Goal: Communication & Community: Answer question/provide support

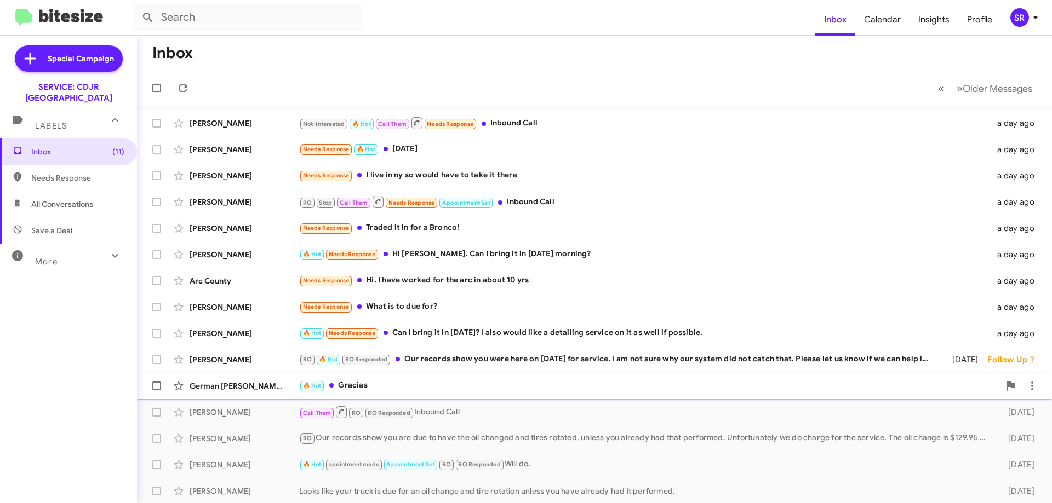
click at [373, 384] on div "🔥 Hot Gracias" at bounding box center [649, 386] width 700 height 13
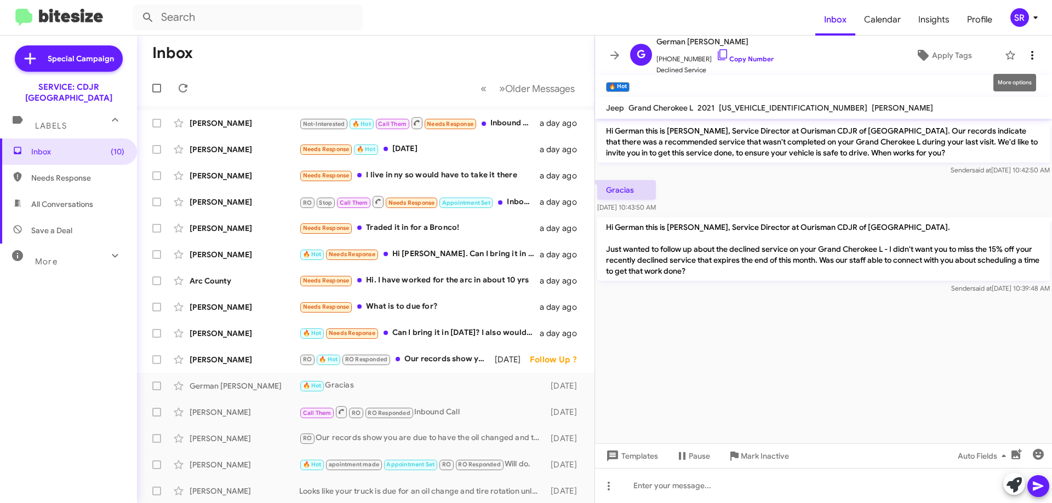
click at [1026, 53] on icon at bounding box center [1032, 55] width 13 height 13
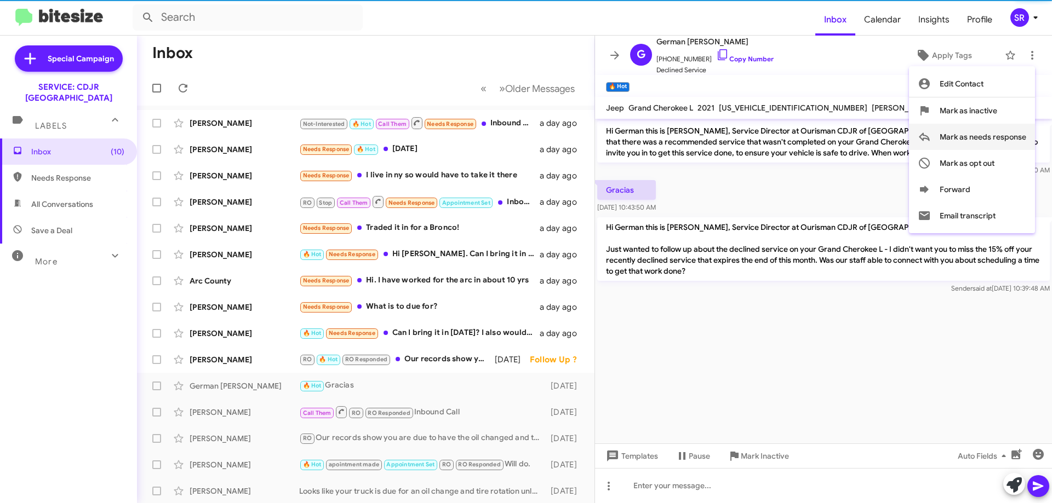
click at [983, 135] on span "Mark as needs response" at bounding box center [983, 137] width 87 height 26
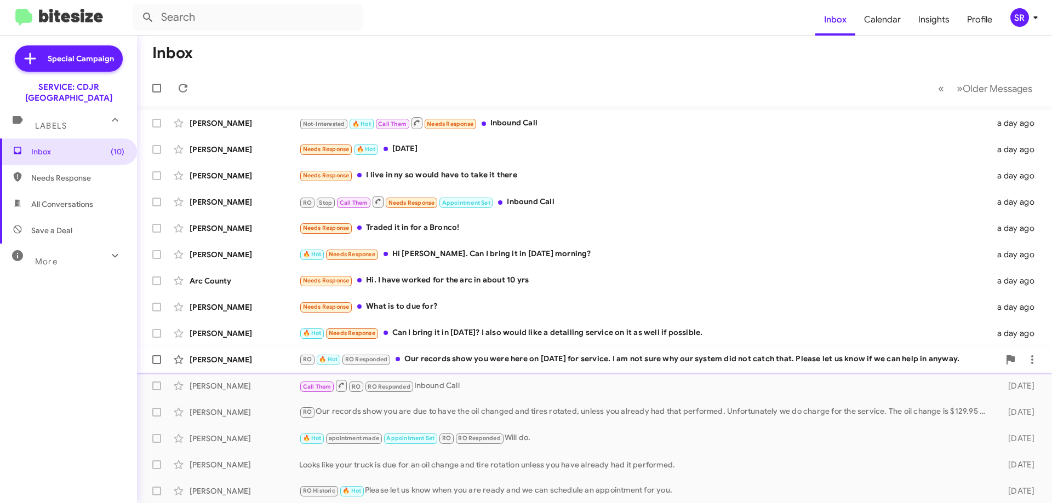
click at [527, 362] on div "RO 🔥 Hot RO Responded Our records show you were here on [DATE] for service. I a…" at bounding box center [649, 359] width 700 height 13
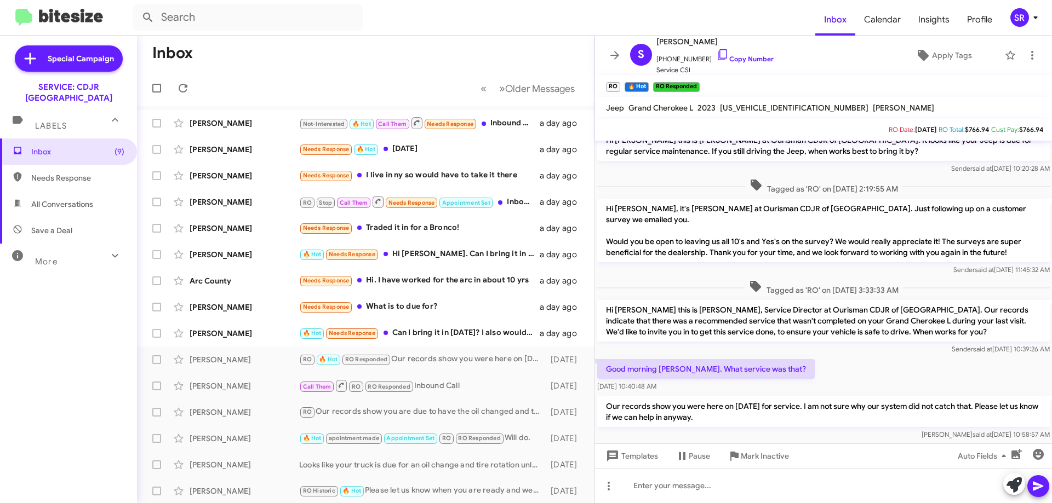
scroll to position [94, 0]
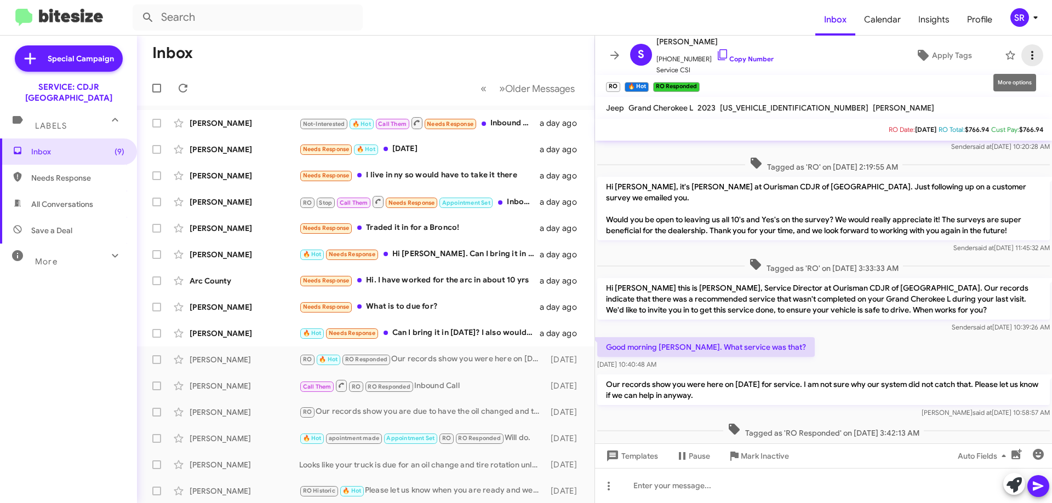
click at [1026, 54] on icon at bounding box center [1032, 55] width 13 height 13
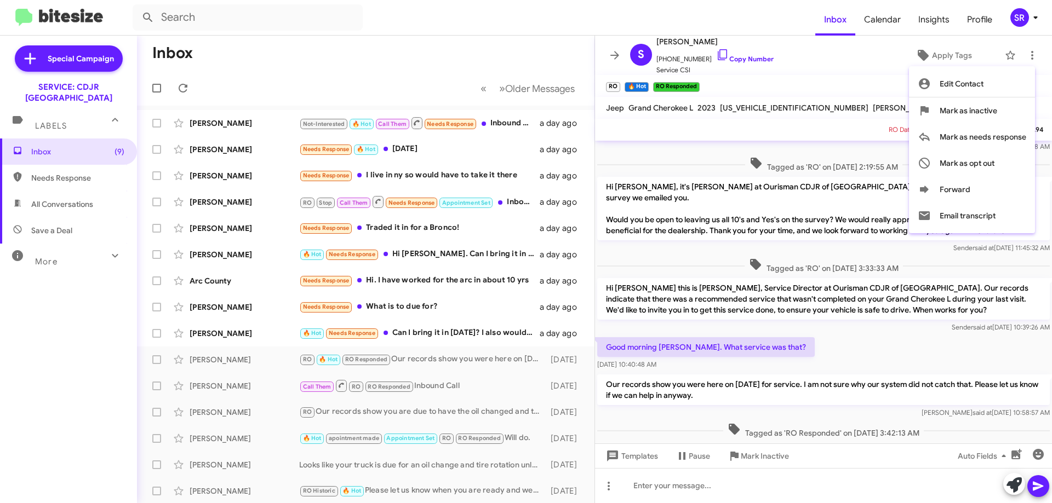
click at [856, 59] on div at bounding box center [526, 251] width 1052 height 503
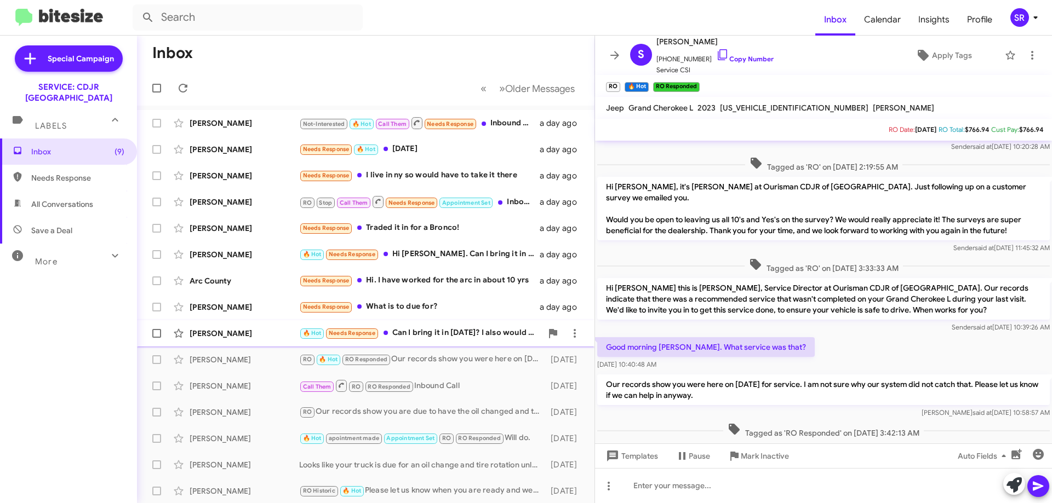
click at [421, 332] on div "🔥 Hot Needs Response Can I bring it in [DATE]? I also would like a detailing se…" at bounding box center [420, 333] width 243 height 13
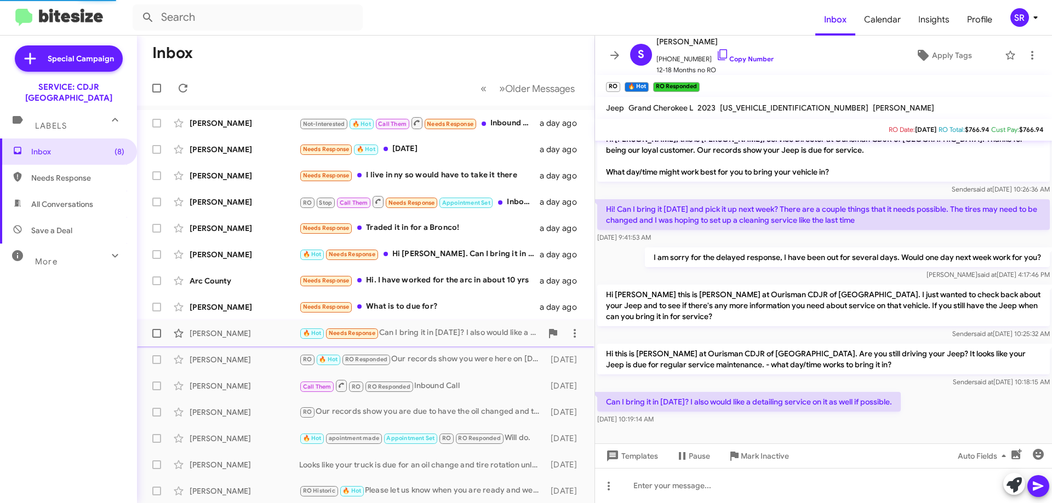
scroll to position [14, 0]
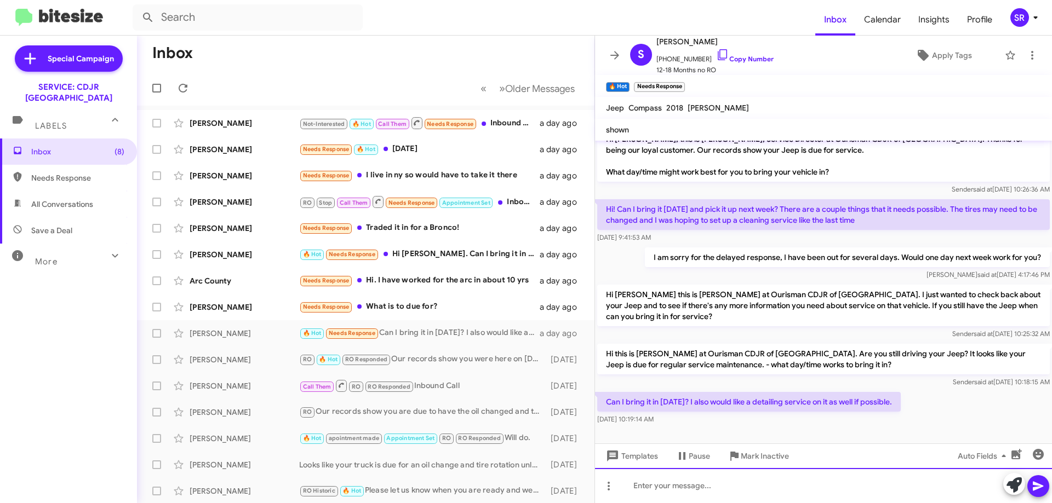
click at [674, 487] on div at bounding box center [823, 485] width 457 height 35
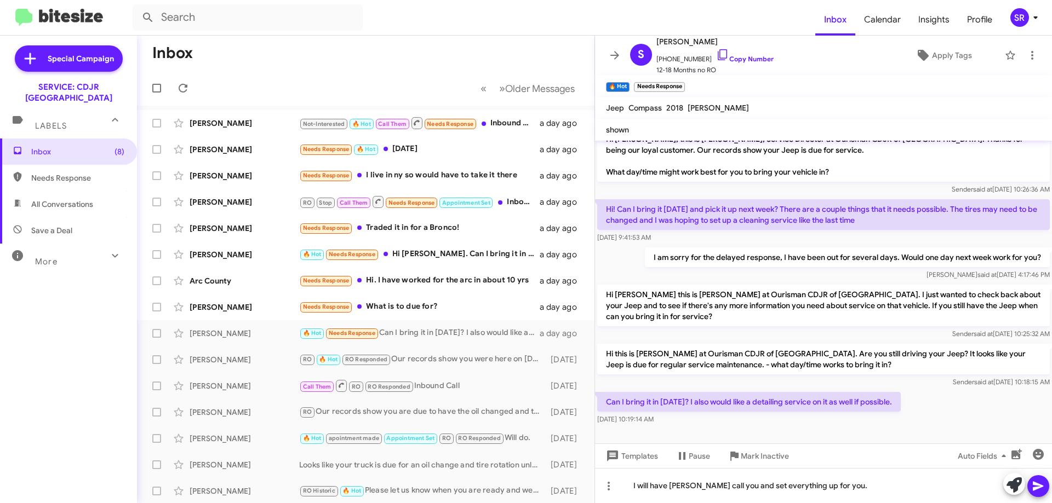
click at [1041, 491] on icon at bounding box center [1038, 486] width 13 height 13
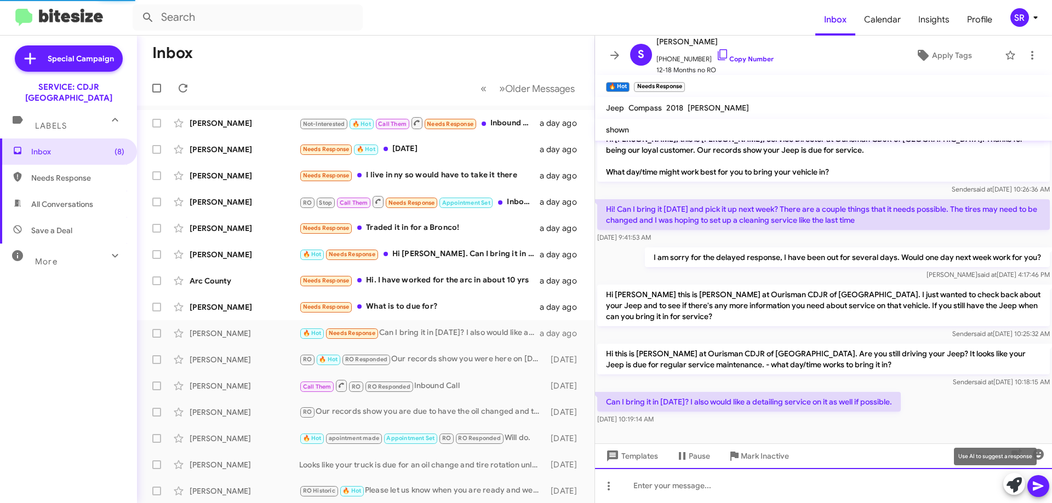
scroll to position [54, 0]
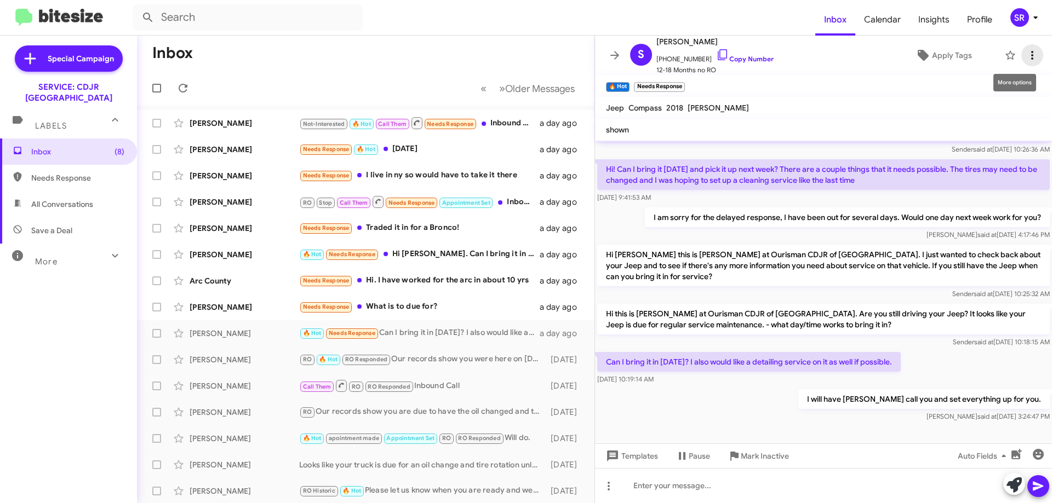
click at [1026, 55] on icon at bounding box center [1032, 55] width 13 height 13
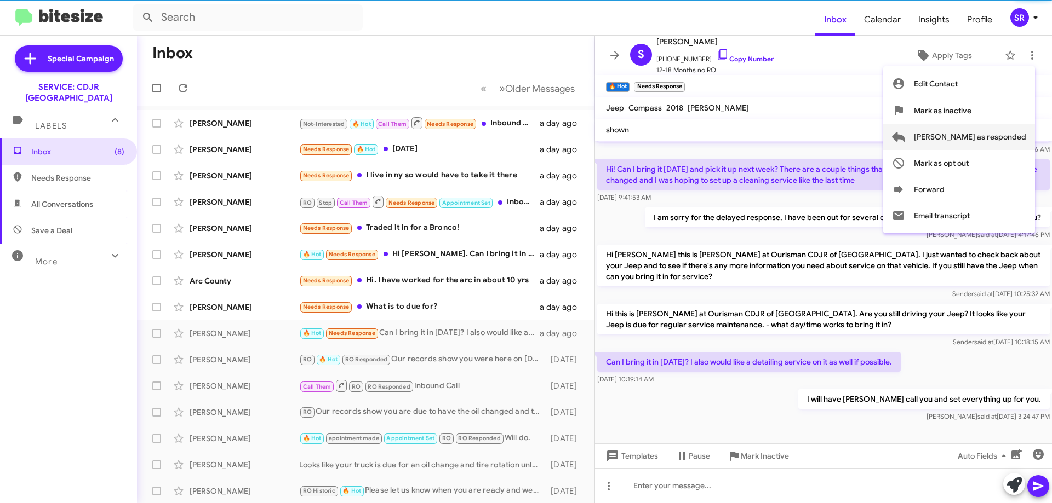
click at [988, 139] on span "[PERSON_NAME] as responded" at bounding box center [970, 137] width 112 height 26
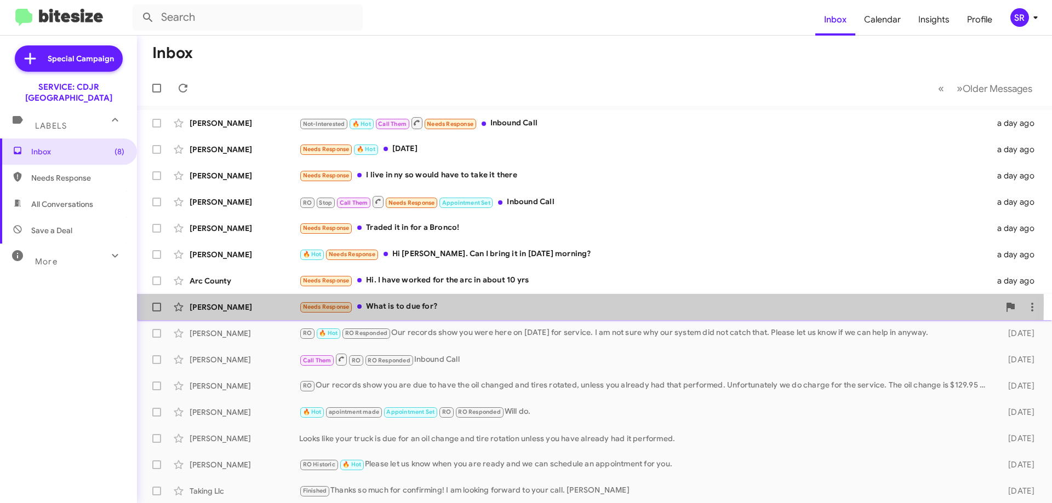
click at [413, 304] on div "Needs Response What is to due for?" at bounding box center [649, 307] width 700 height 13
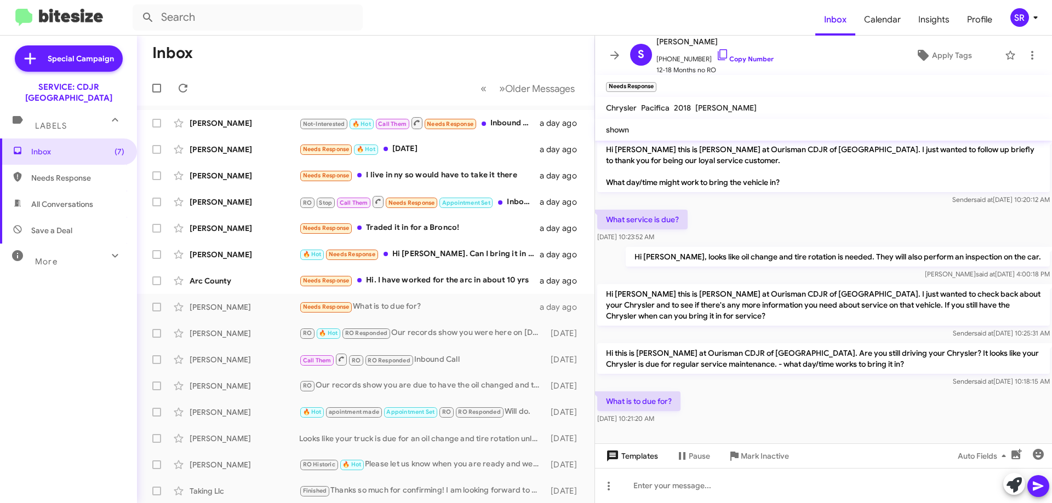
scroll to position [76, 0]
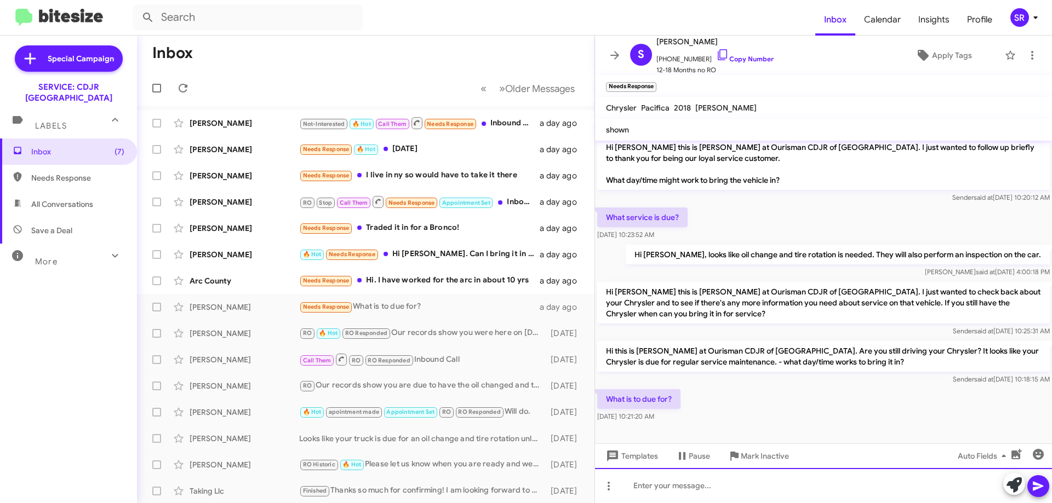
click at [661, 489] on div at bounding box center [823, 485] width 457 height 35
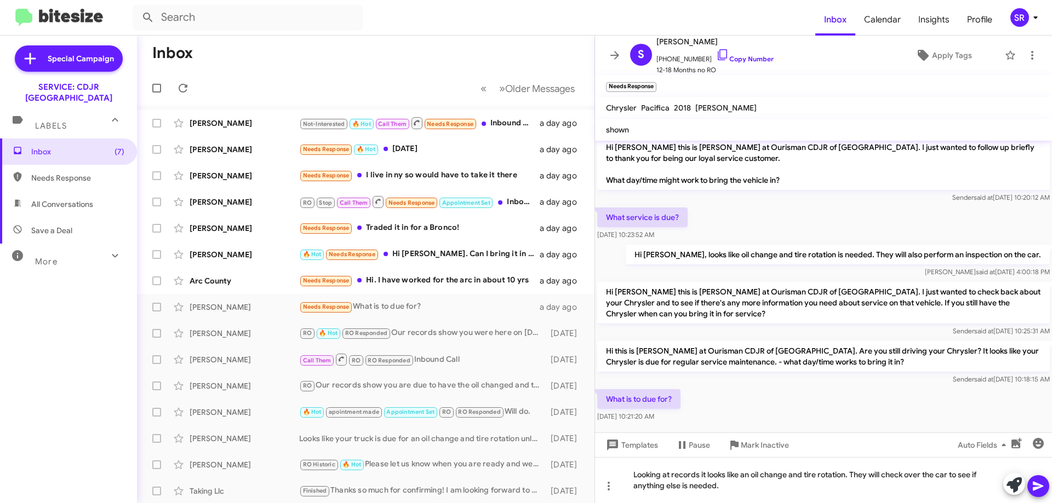
click at [1032, 484] on icon at bounding box center [1038, 486] width 13 height 13
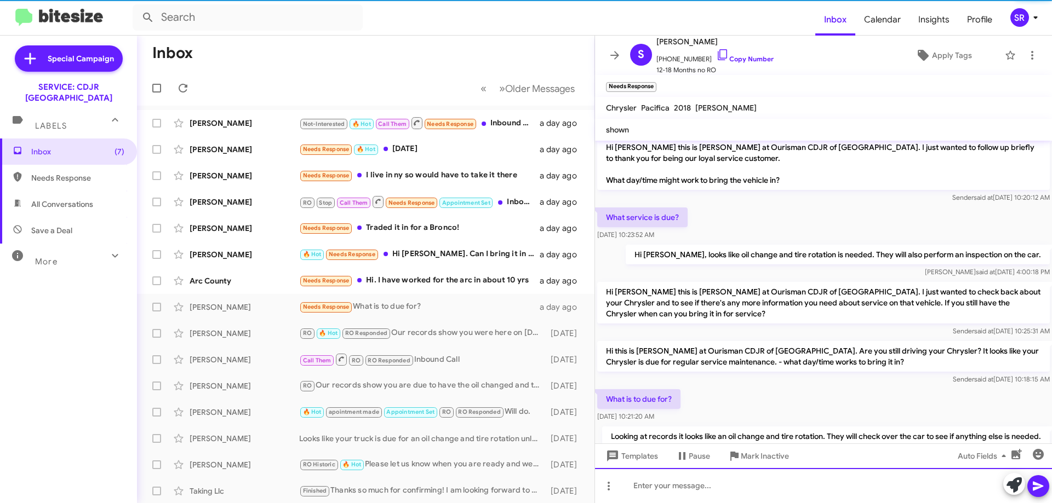
scroll to position [0, 0]
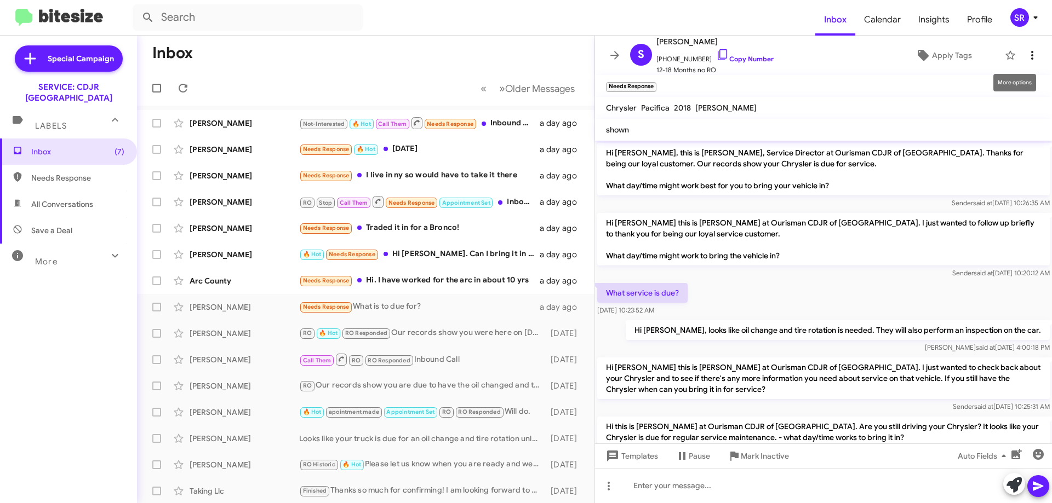
click at [1026, 54] on icon at bounding box center [1032, 55] width 13 height 13
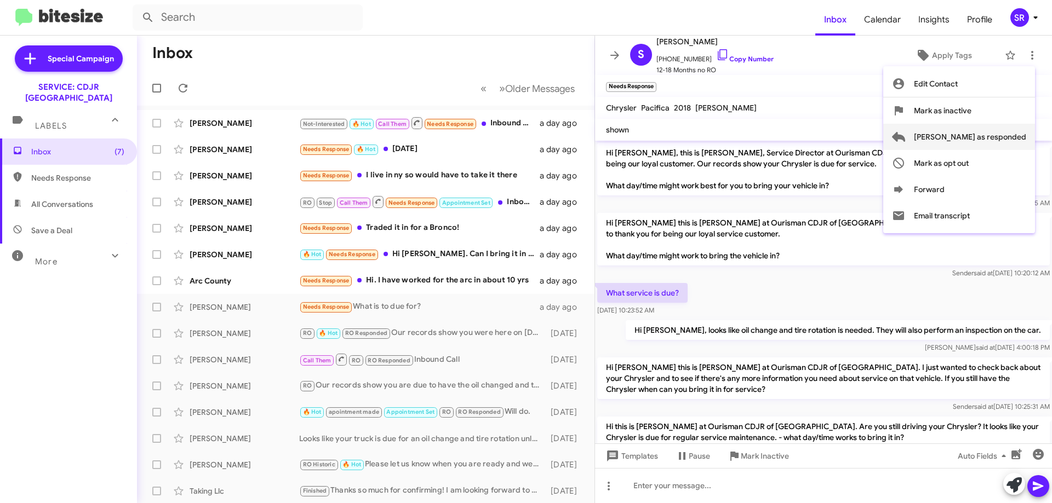
click at [1008, 143] on span "[PERSON_NAME] as responded" at bounding box center [970, 137] width 112 height 26
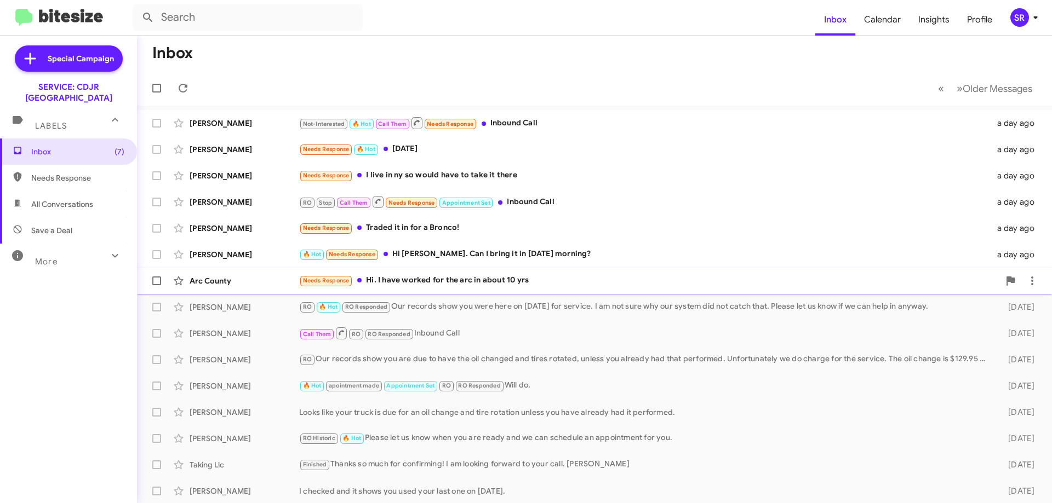
click at [425, 286] on div "Needs Response Hi. I have worked for the arc in about 10 yrs" at bounding box center [649, 280] width 700 height 13
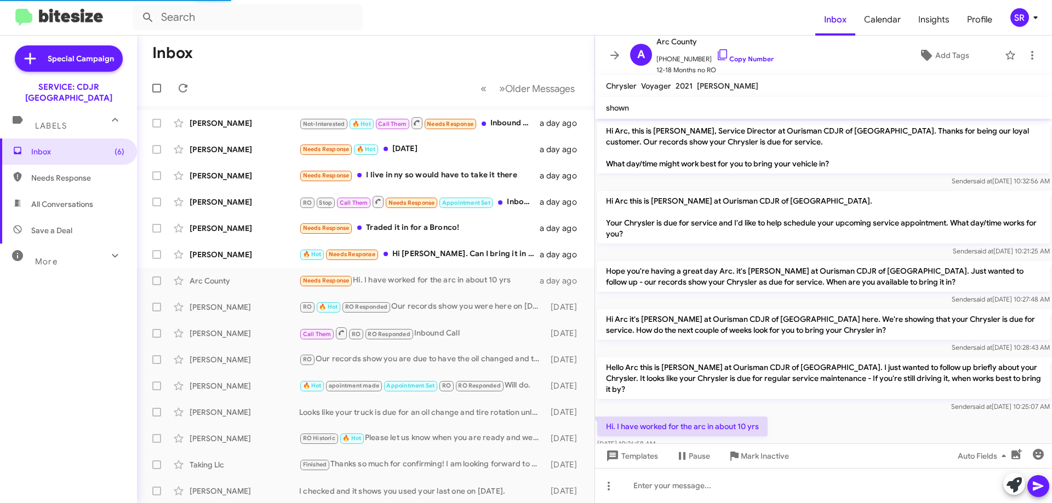
scroll to position [14, 0]
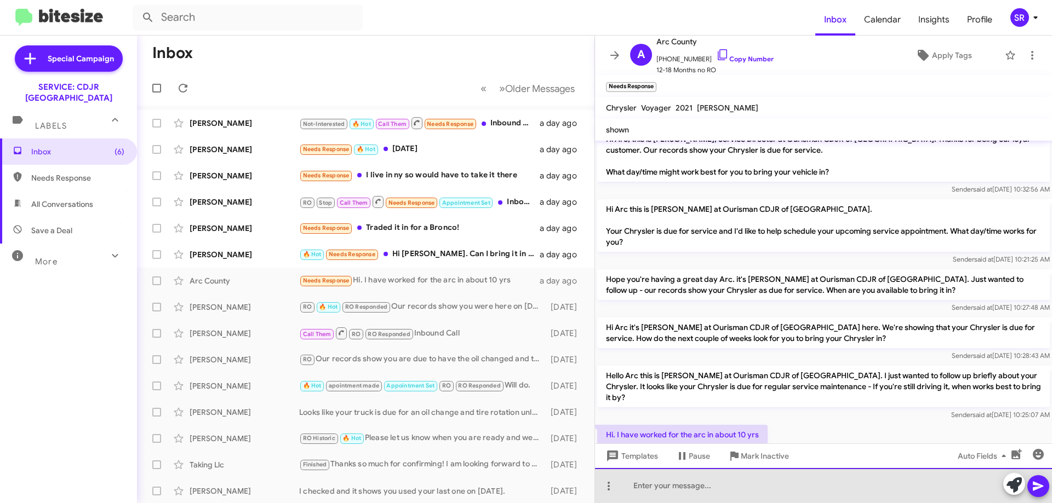
click at [663, 488] on div at bounding box center [823, 485] width 457 height 35
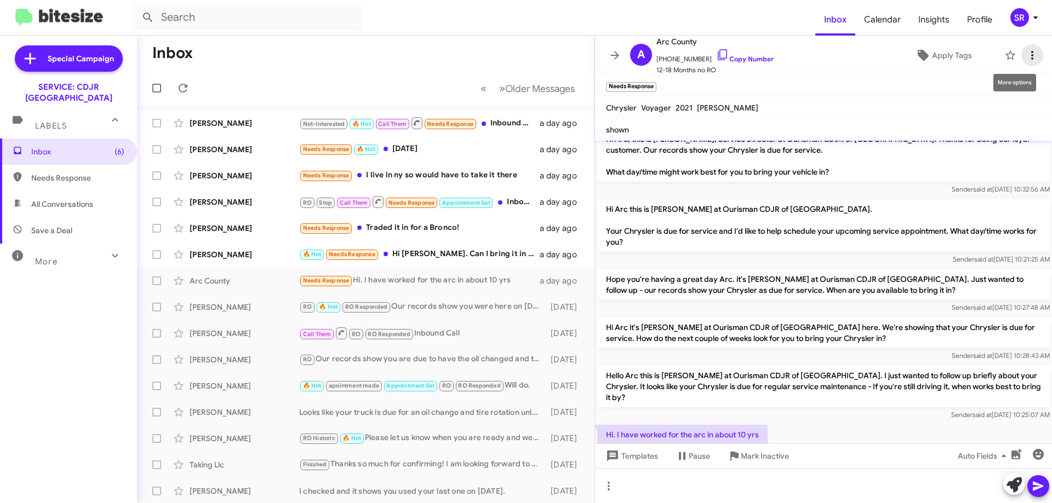
click at [1026, 54] on icon at bounding box center [1032, 55] width 13 height 13
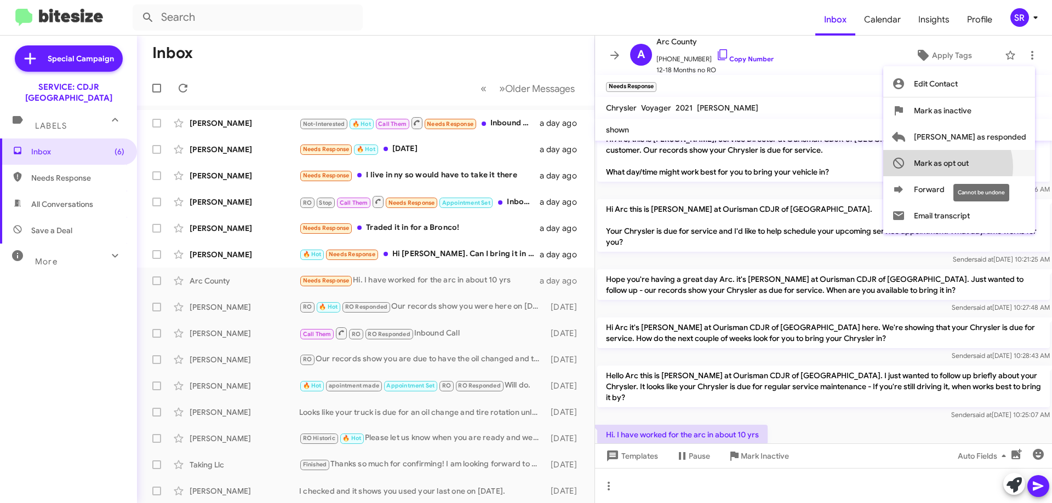
click at [969, 167] on span "Mark as opt out" at bounding box center [941, 163] width 55 height 26
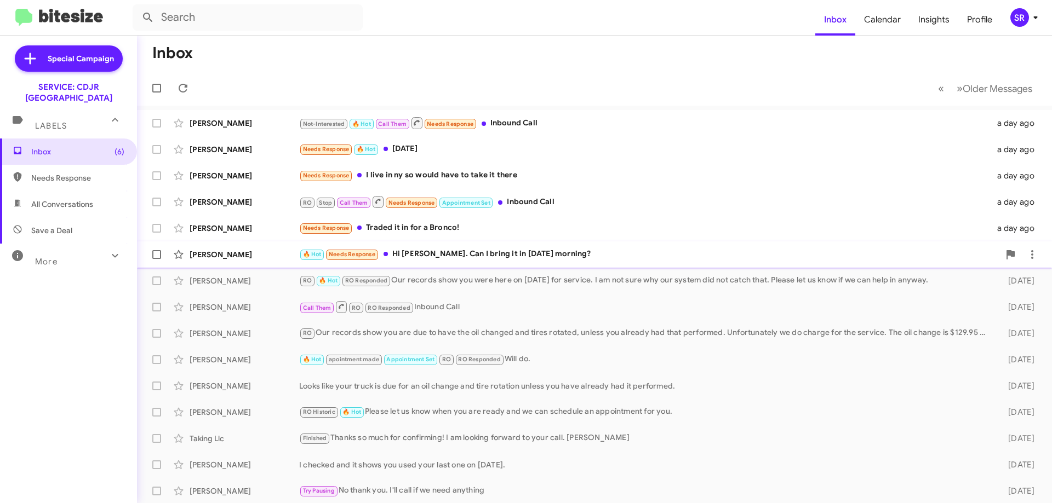
click at [487, 256] on div "🔥 Hot Needs Response Hi [PERSON_NAME]. Can I bring it in [DATE] morning?" at bounding box center [649, 254] width 700 height 13
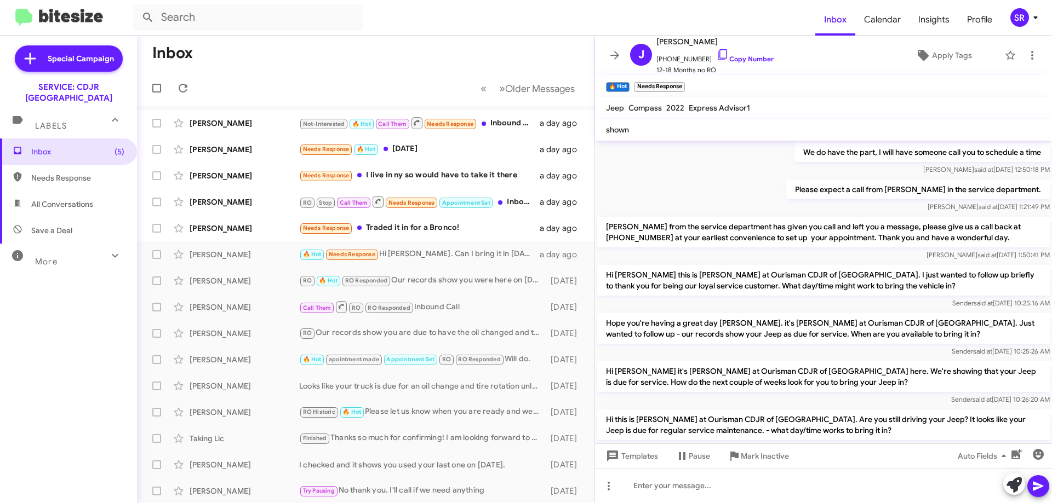
scroll to position [174, 0]
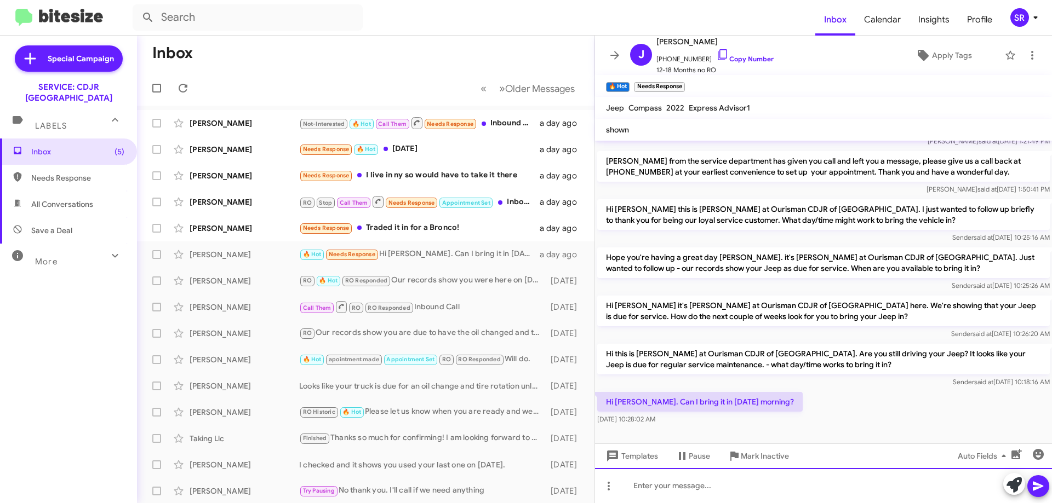
click at [658, 490] on div at bounding box center [823, 485] width 457 height 35
click at [811, 481] on div "I am sorry I do not have [DATE] available" at bounding box center [823, 485] width 457 height 35
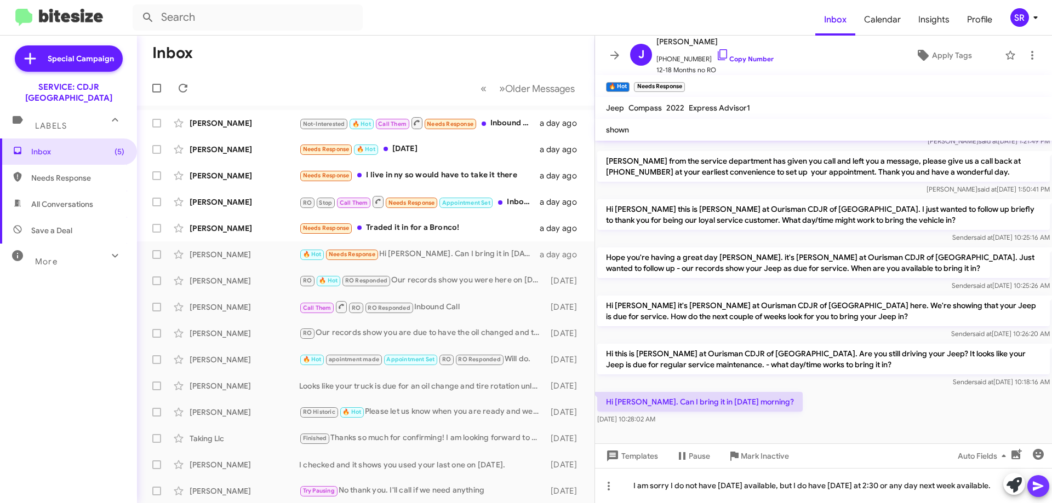
click at [1034, 484] on icon at bounding box center [1038, 486] width 10 height 9
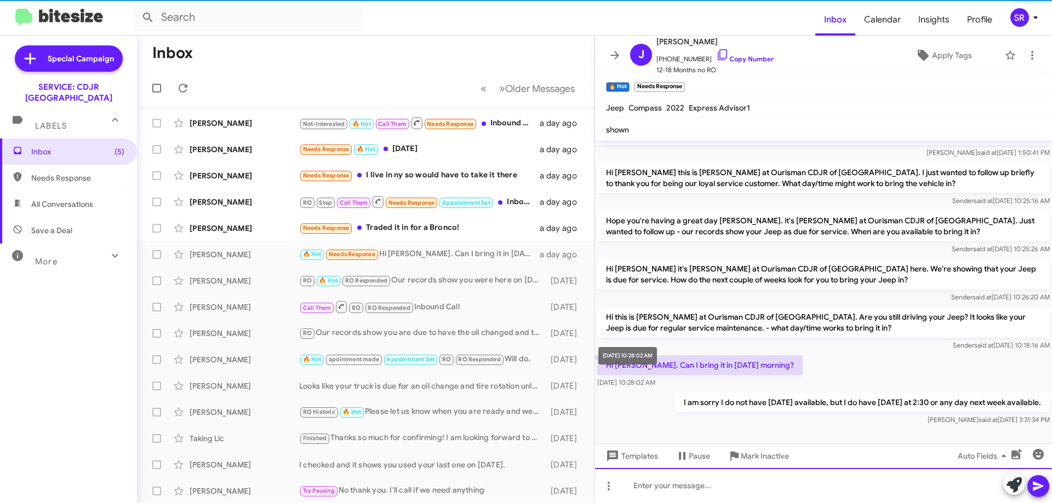
scroll to position [214, 0]
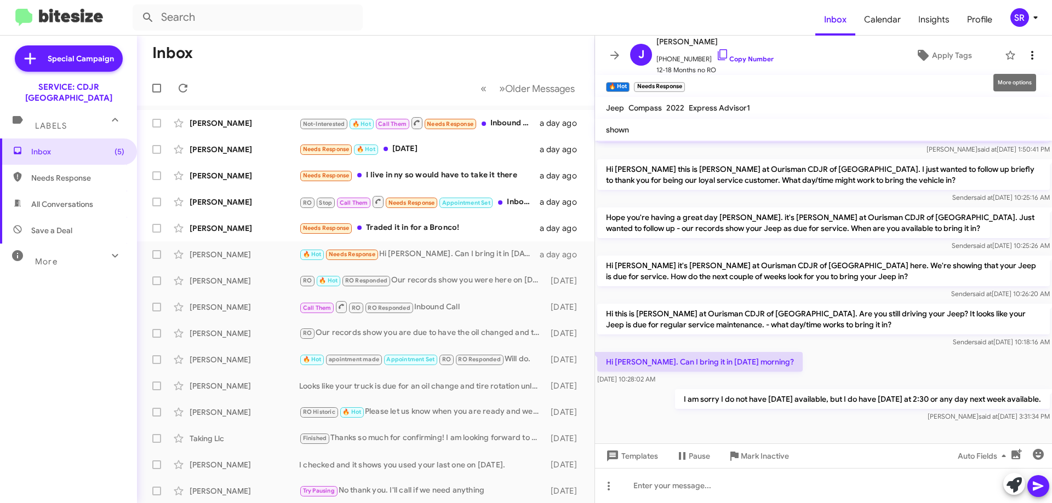
drag, startPoint x: 1027, startPoint y: 49, endPoint x: 1022, endPoint y: 54, distance: 6.6
click at [1027, 50] on icon at bounding box center [1032, 55] width 13 height 13
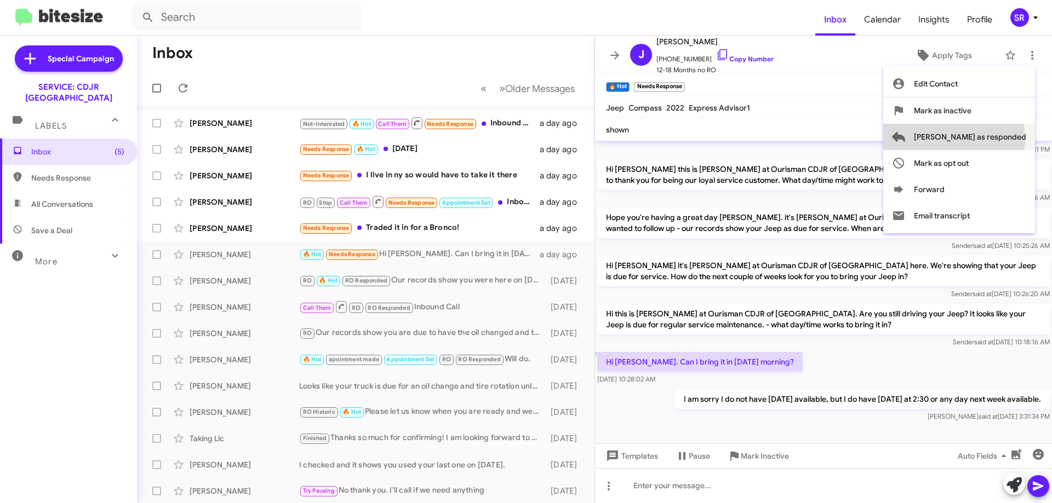
click at [998, 139] on span "[PERSON_NAME] as responded" at bounding box center [970, 137] width 112 height 26
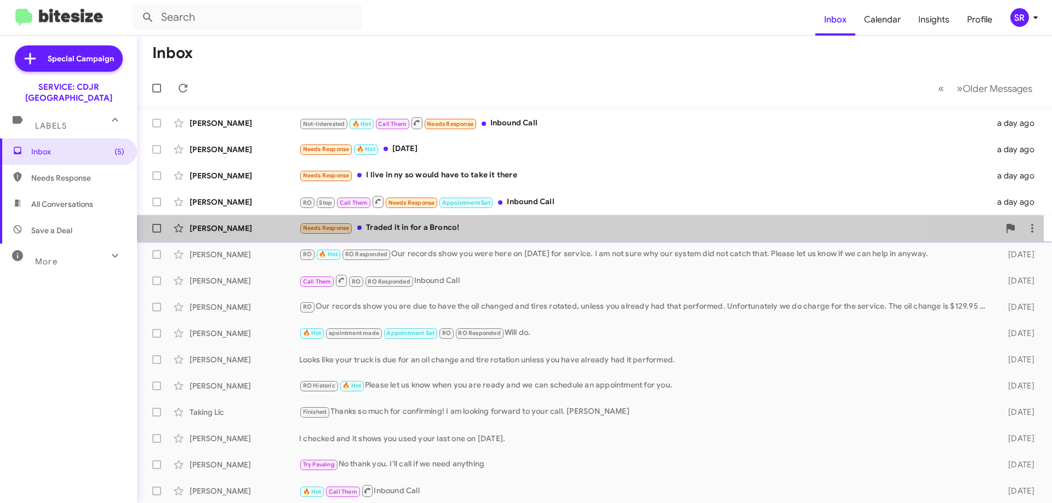
click at [432, 229] on div "Needs Response Traded it in for a Bronco!" at bounding box center [649, 228] width 700 height 13
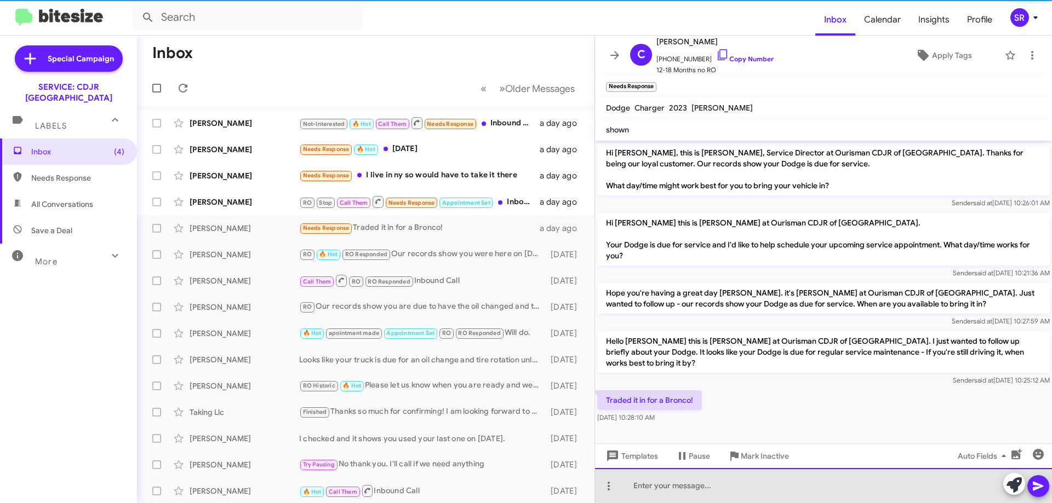
click at [685, 481] on div at bounding box center [823, 485] width 457 height 35
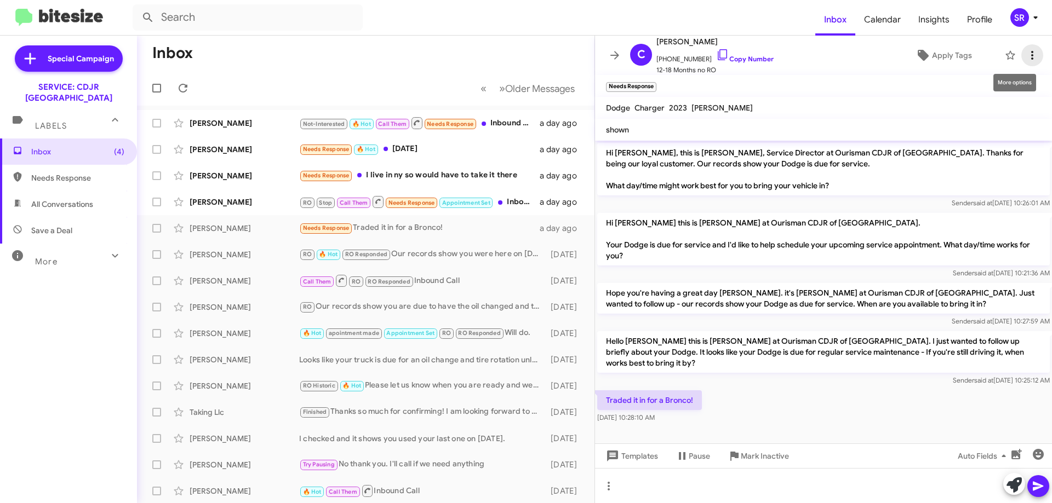
click at [1026, 60] on icon at bounding box center [1032, 55] width 13 height 13
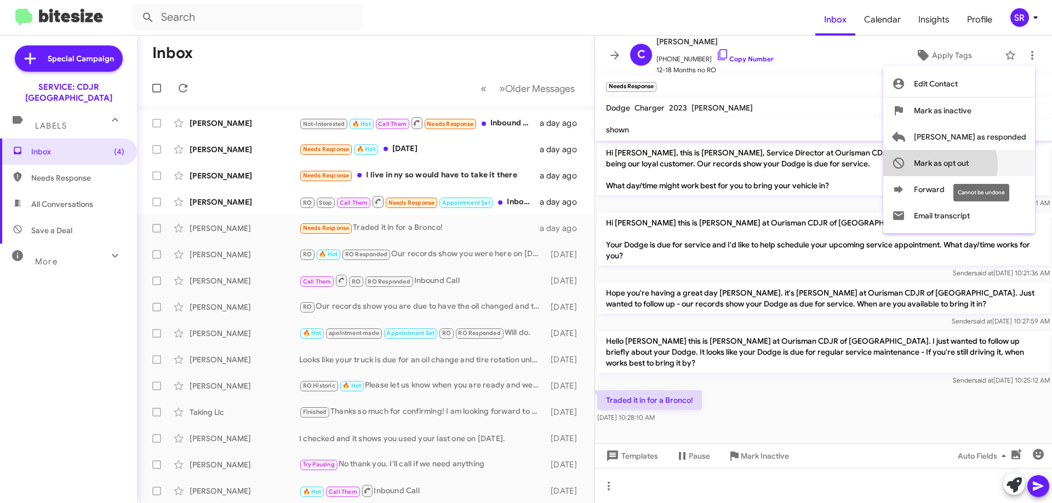
click at [969, 166] on span "Mark as opt out" at bounding box center [941, 163] width 55 height 26
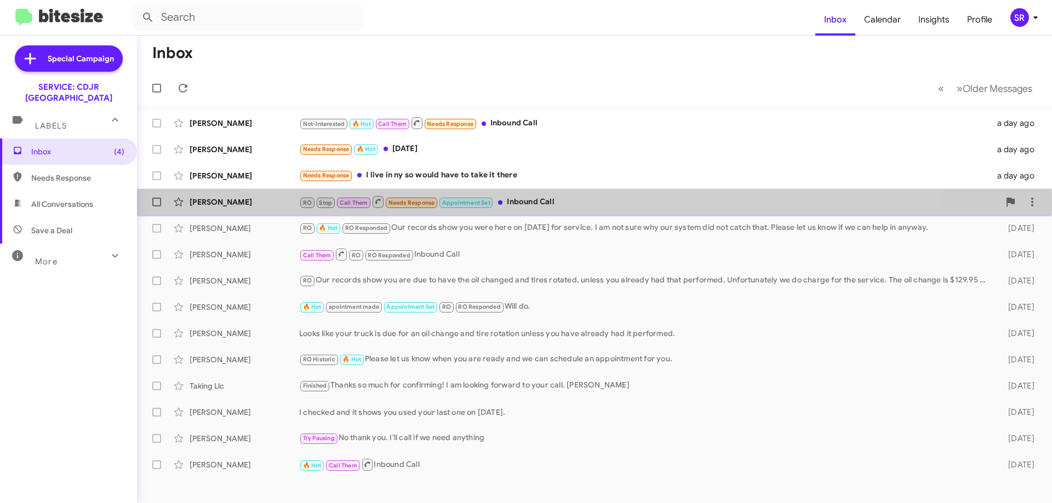
click at [579, 203] on div "RO Stop Call Them Needs Response Appointment Set Inbound Call" at bounding box center [649, 202] width 700 height 14
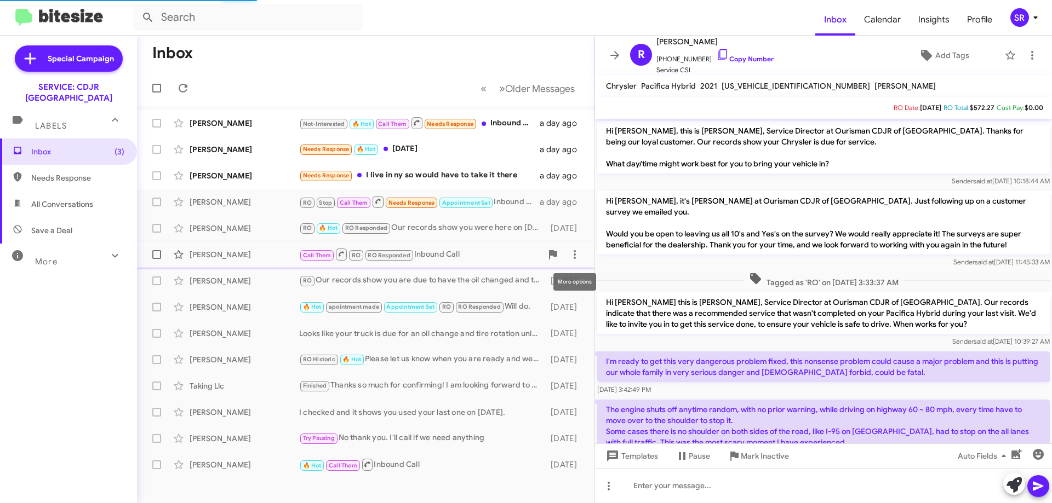
scroll to position [99, 0]
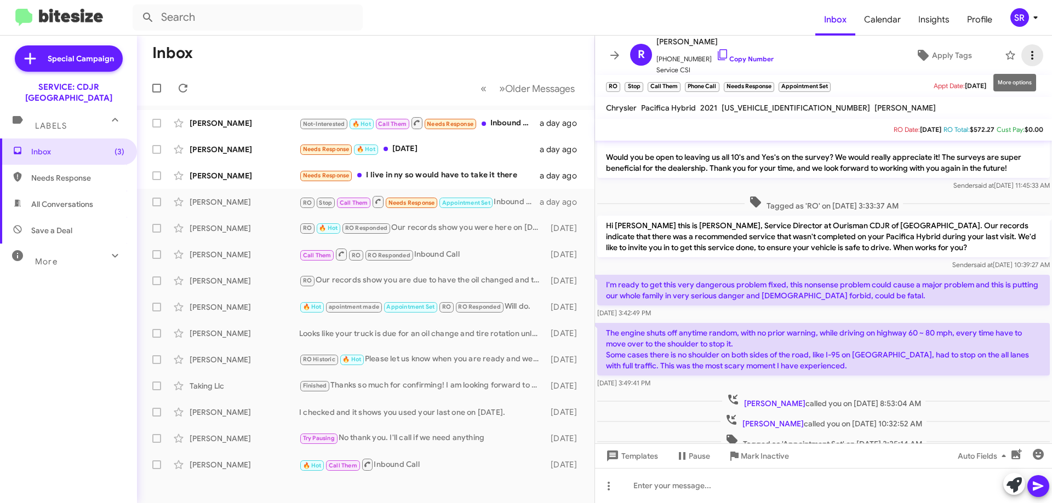
click at [1023, 62] on button at bounding box center [1032, 55] width 22 height 22
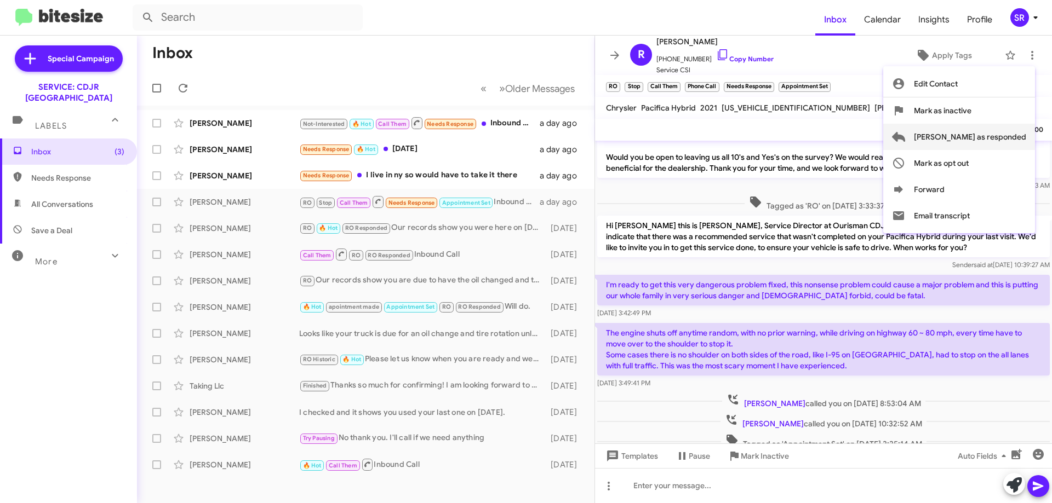
click at [985, 138] on span "[PERSON_NAME] as responded" at bounding box center [970, 137] width 112 height 26
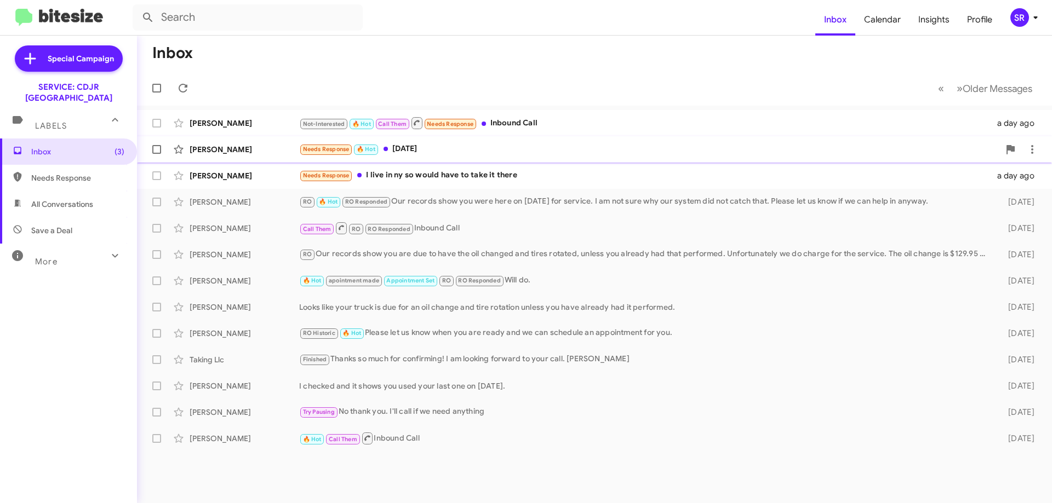
click at [239, 151] on div "[PERSON_NAME]" at bounding box center [245, 149] width 110 height 11
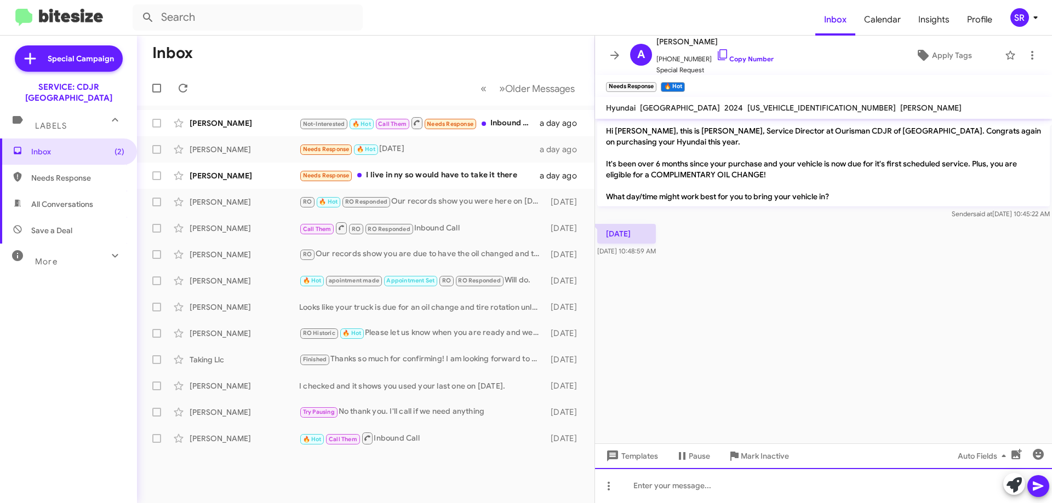
click at [643, 487] on div at bounding box center [823, 485] width 457 height 35
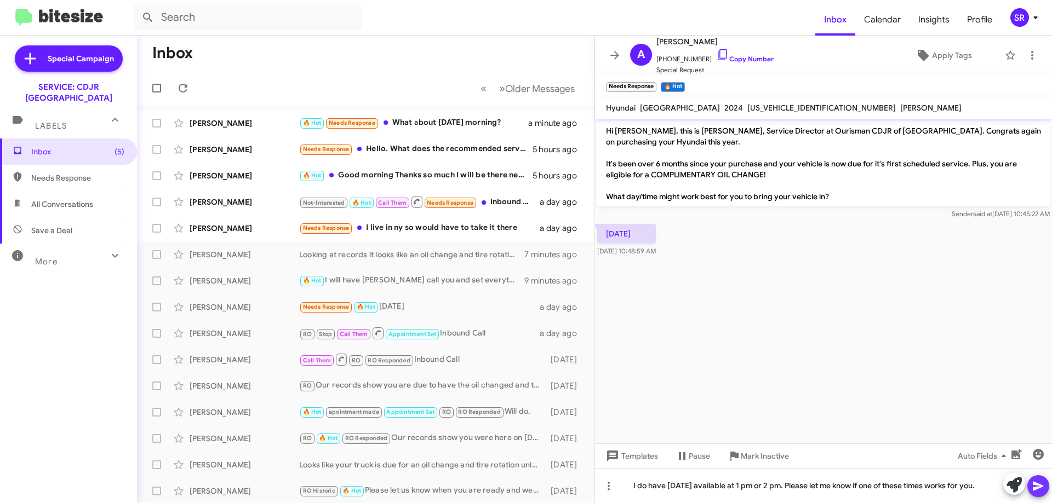
click at [1038, 489] on icon at bounding box center [1038, 486] width 10 height 9
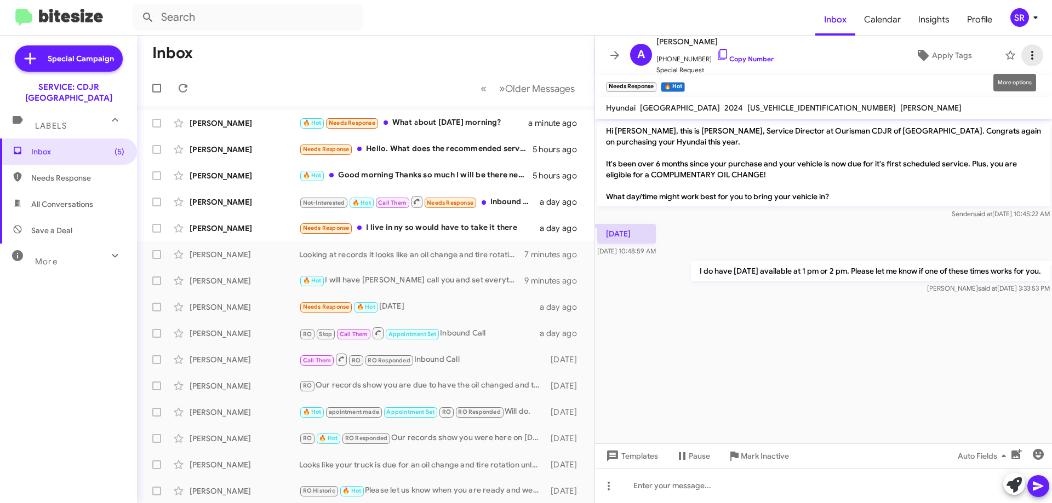
click at [1026, 61] on icon at bounding box center [1032, 55] width 13 height 13
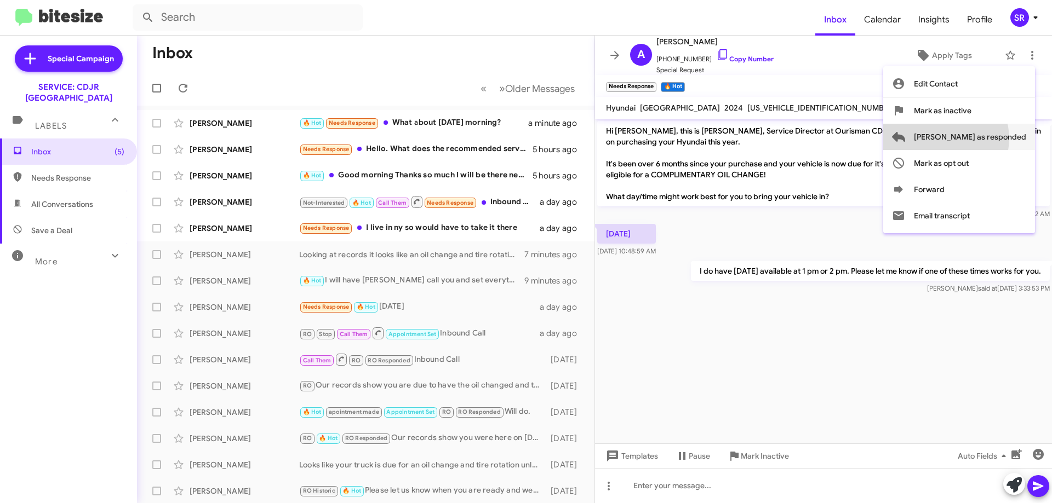
click at [990, 139] on span "[PERSON_NAME] as responded" at bounding box center [970, 137] width 112 height 26
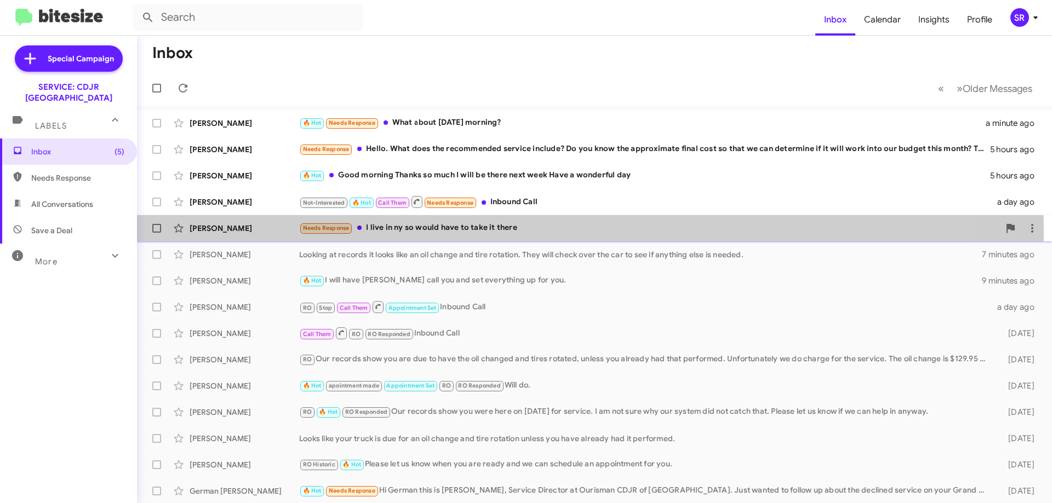
click at [450, 231] on div "Needs Response I live in ny so would have to take it there" at bounding box center [649, 228] width 700 height 13
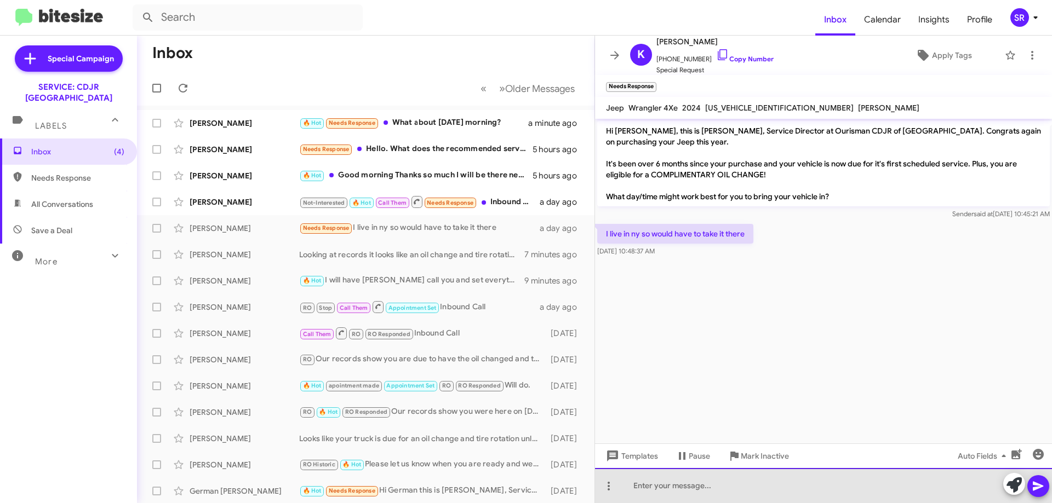
click at [674, 472] on div at bounding box center [823, 485] width 457 height 35
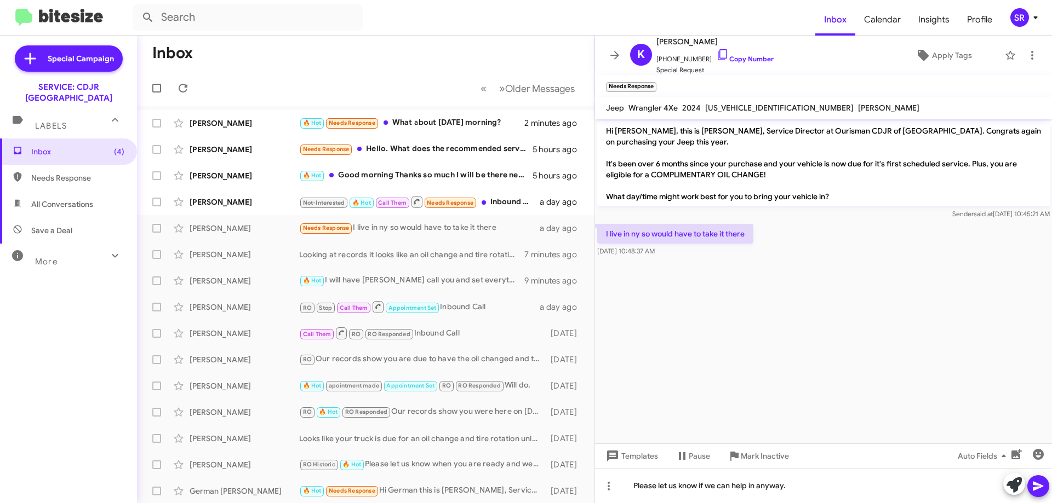
click at [1042, 485] on icon at bounding box center [1038, 486] width 13 height 13
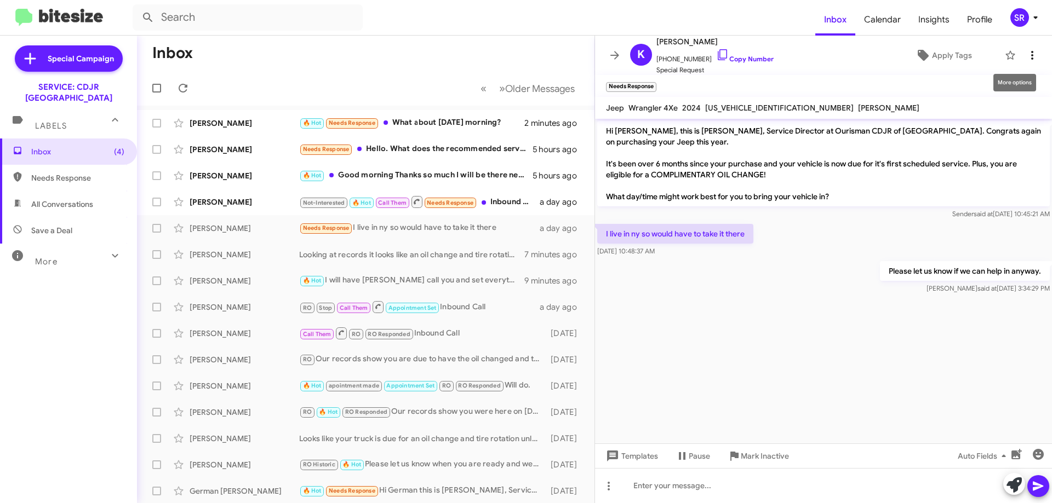
click at [1031, 55] on icon at bounding box center [1032, 55] width 2 height 9
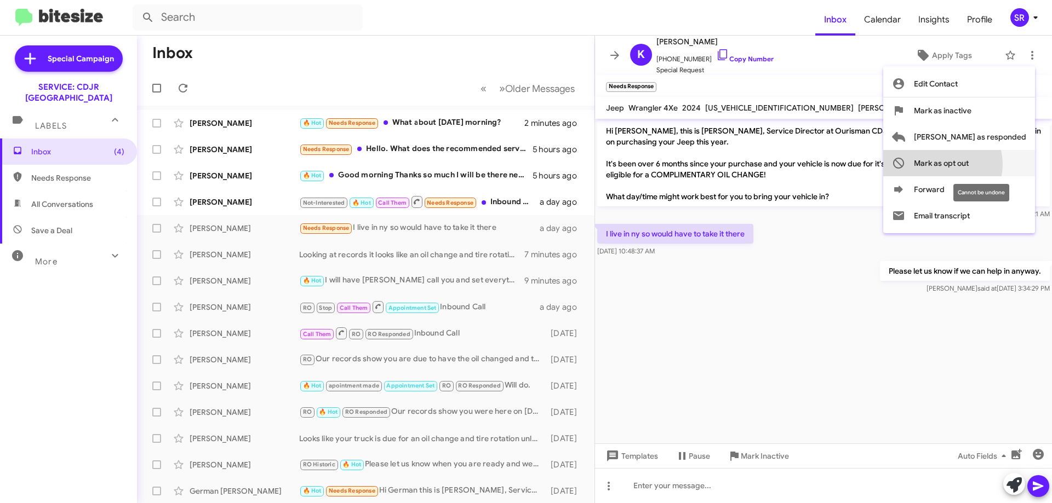
click at [969, 164] on span "Mark as opt out" at bounding box center [941, 163] width 55 height 26
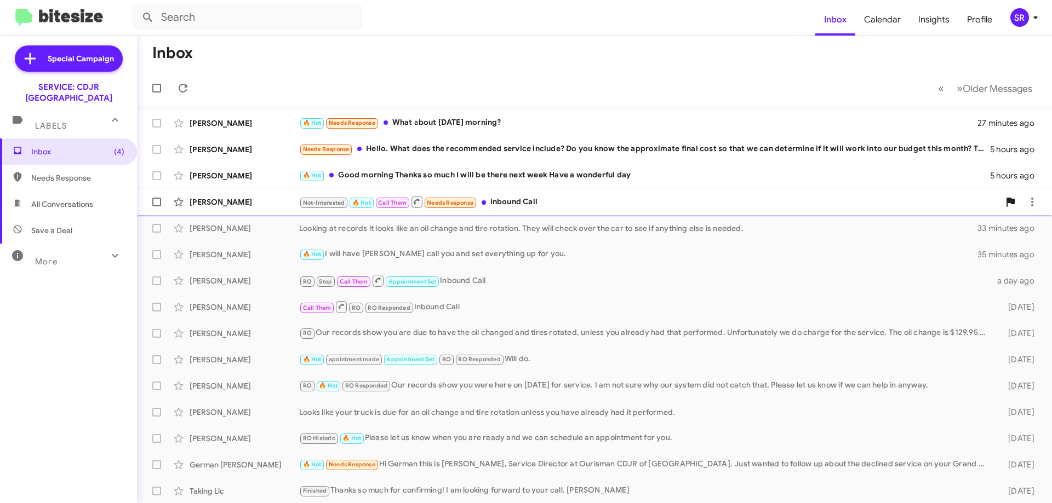
drag, startPoint x: 534, startPoint y: 201, endPoint x: 540, endPoint y: 207, distance: 8.1
click at [534, 201] on div "Not-Interested 🔥 Hot Call Them Needs Response Inbound Call" at bounding box center [649, 202] width 700 height 14
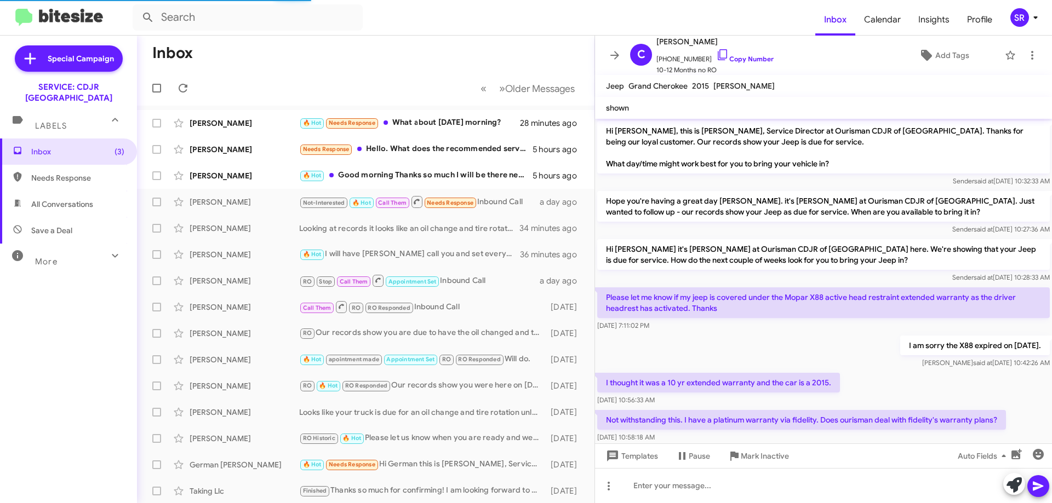
scroll to position [335, 0]
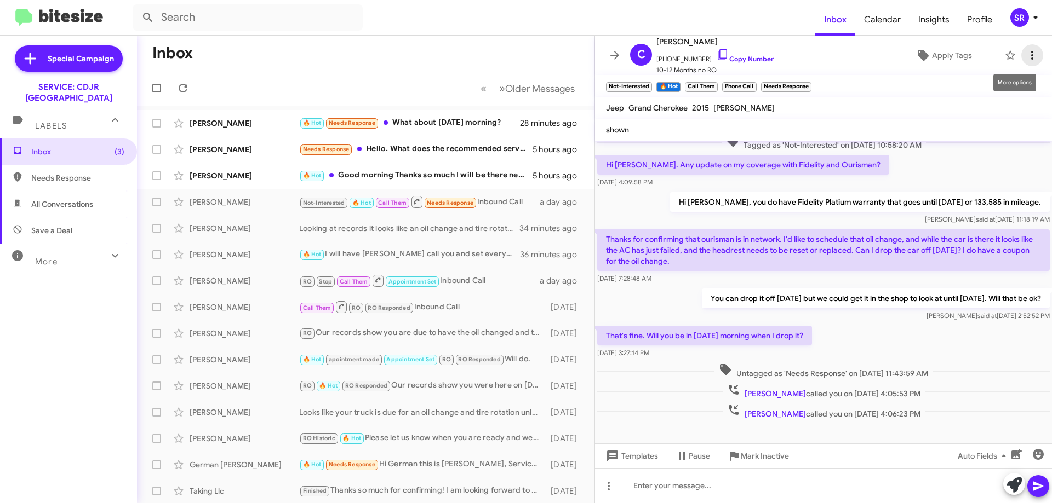
click at [1026, 52] on icon at bounding box center [1032, 55] width 13 height 13
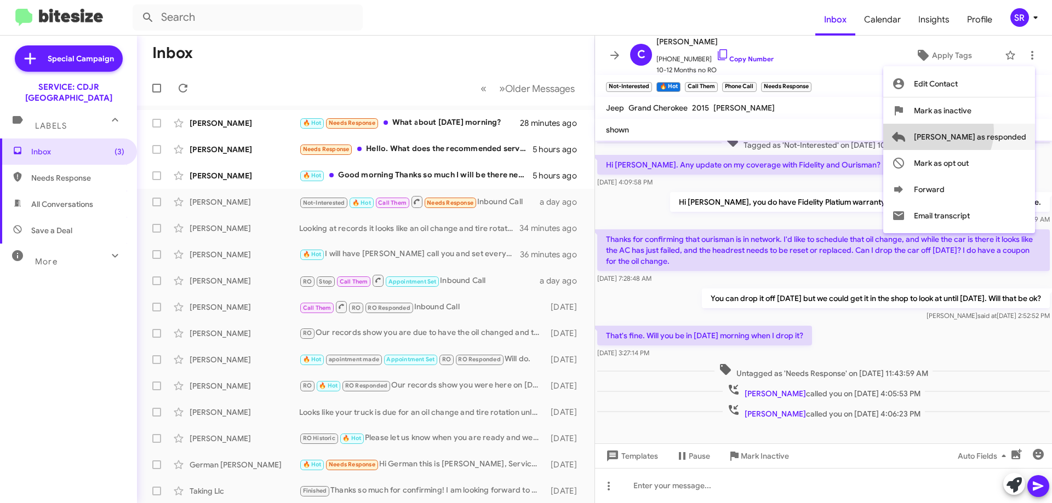
click at [980, 131] on span "[PERSON_NAME] as responded" at bounding box center [970, 137] width 112 height 26
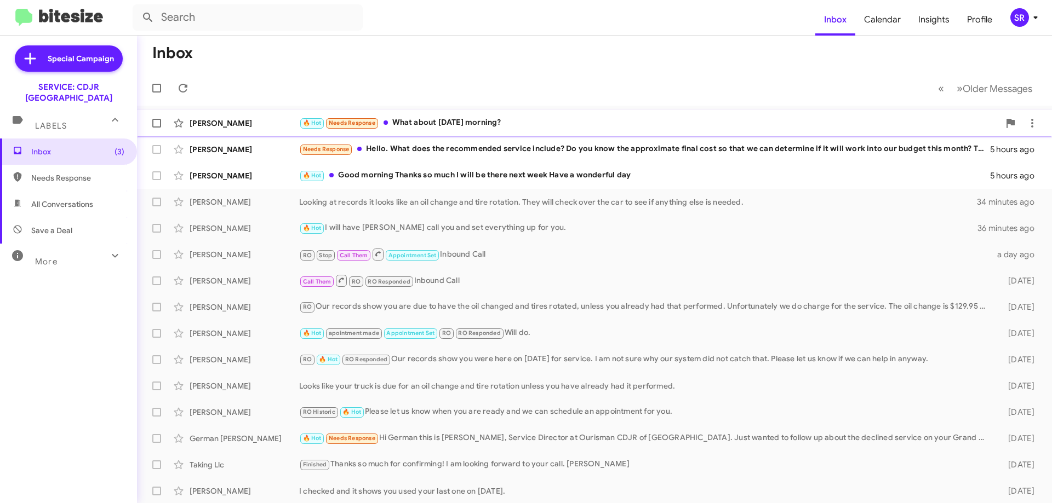
click at [442, 124] on div "🔥 Hot Needs Response What about [DATE] morning?" at bounding box center [649, 123] width 700 height 13
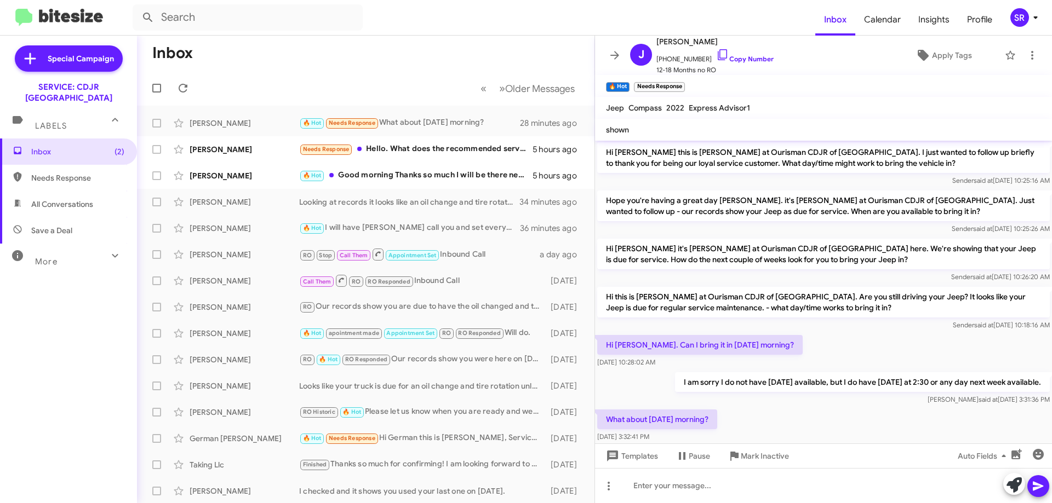
scroll to position [254, 0]
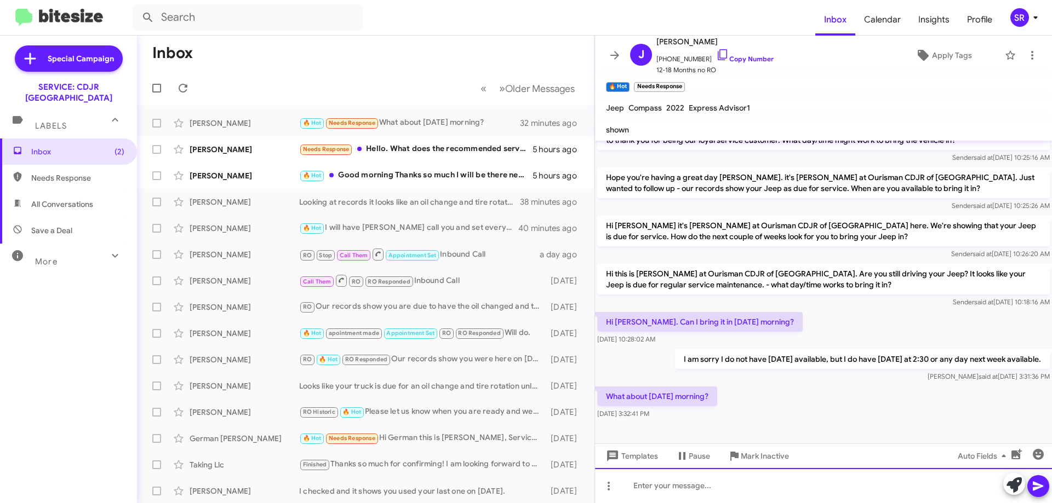
click at [671, 488] on div at bounding box center [823, 485] width 457 height 35
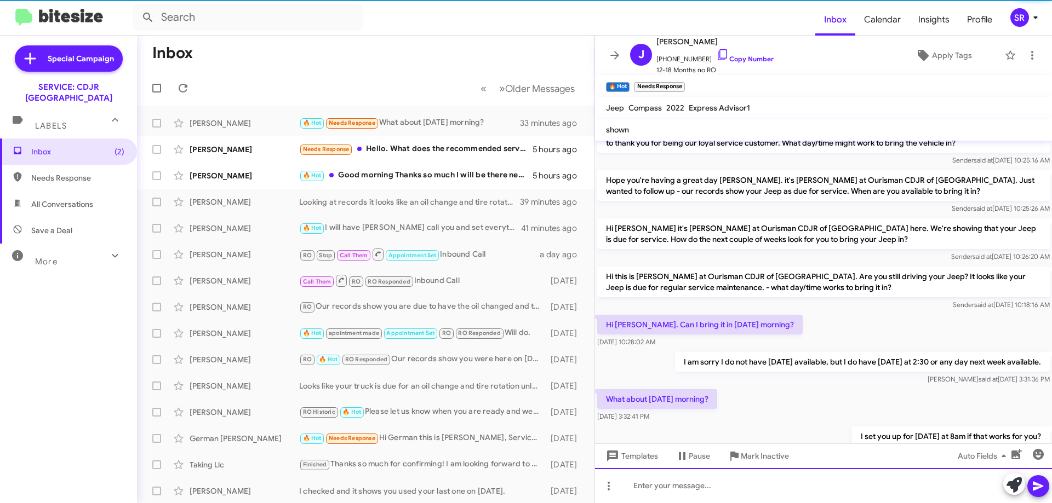
scroll to position [294, 0]
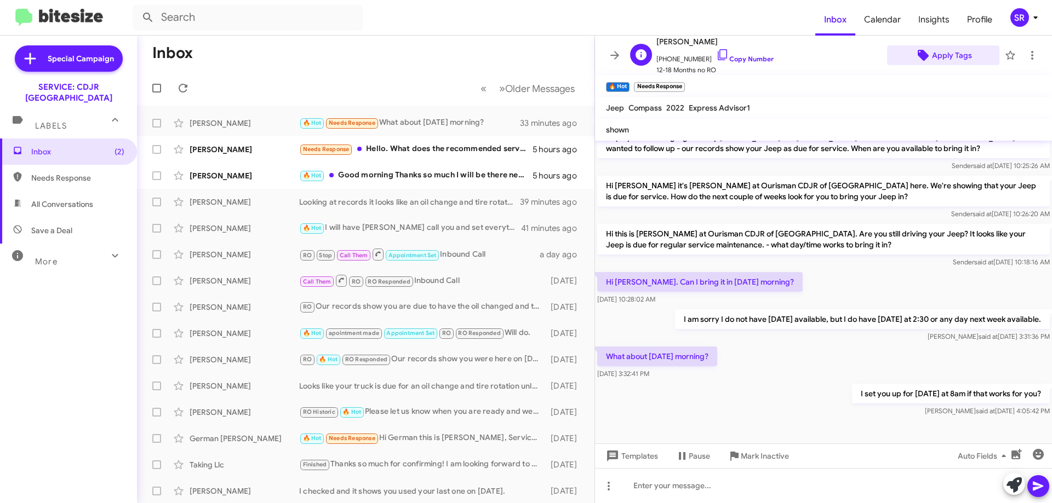
click at [948, 56] on span "Apply Tags" at bounding box center [952, 55] width 40 height 20
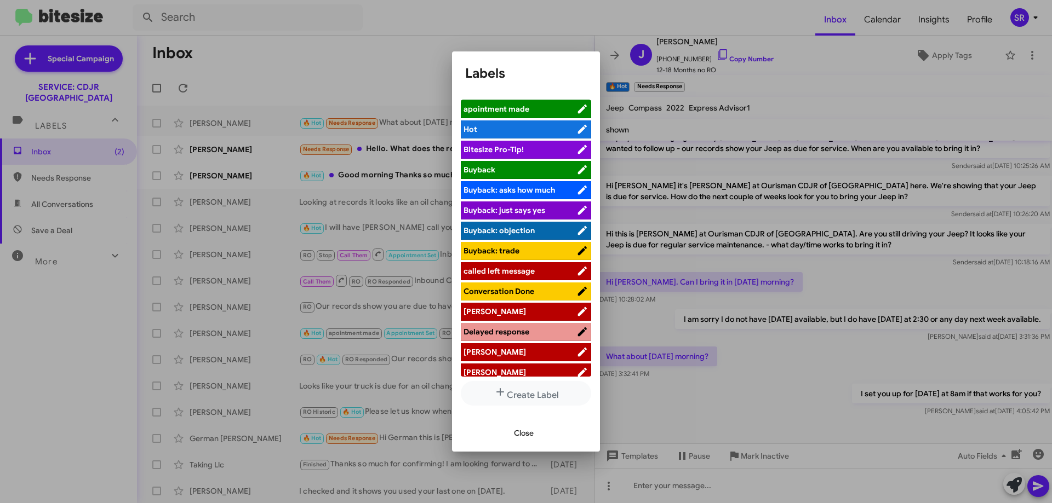
click at [541, 107] on span "apointment made" at bounding box center [519, 109] width 113 height 11
click at [526, 436] on span "Close" at bounding box center [524, 433] width 20 height 20
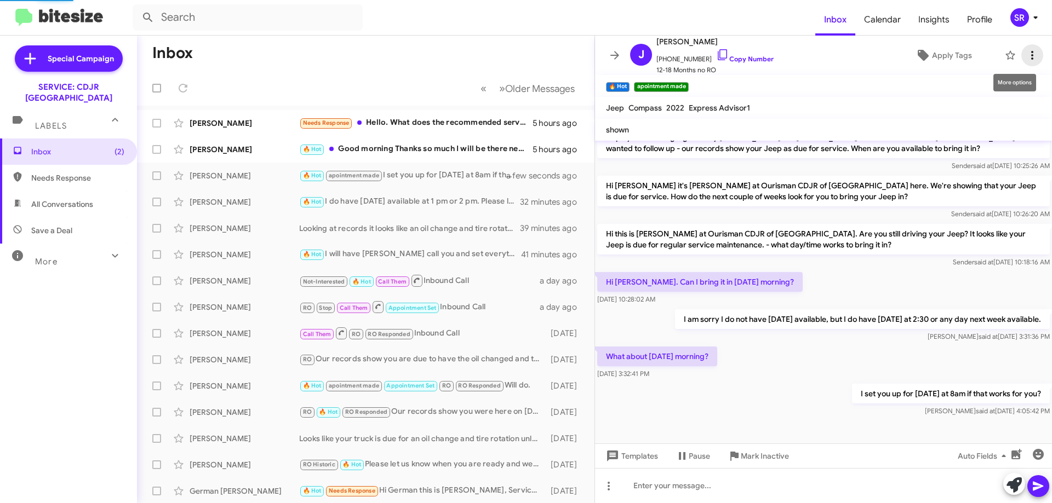
click at [1027, 55] on icon at bounding box center [1032, 55] width 13 height 13
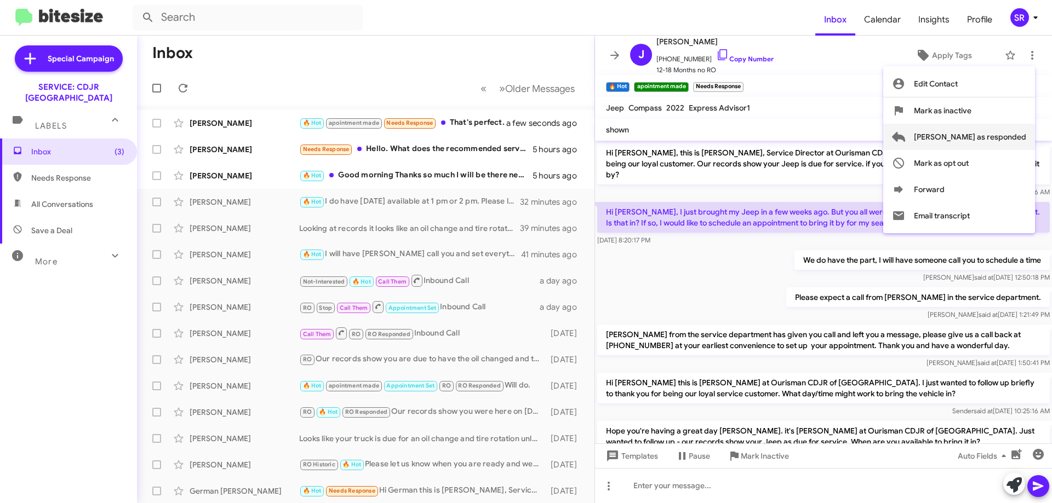
click at [979, 140] on span "[PERSON_NAME] as responded" at bounding box center [970, 137] width 112 height 26
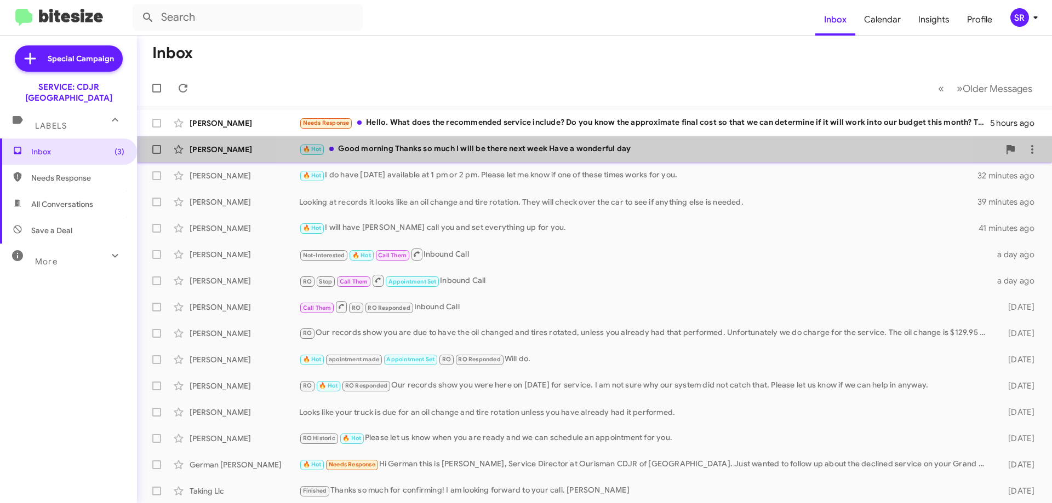
click at [604, 151] on div "🔥 Hot Good morning Thanks so much I will be there next week Have a wonderful day" at bounding box center [649, 149] width 700 height 13
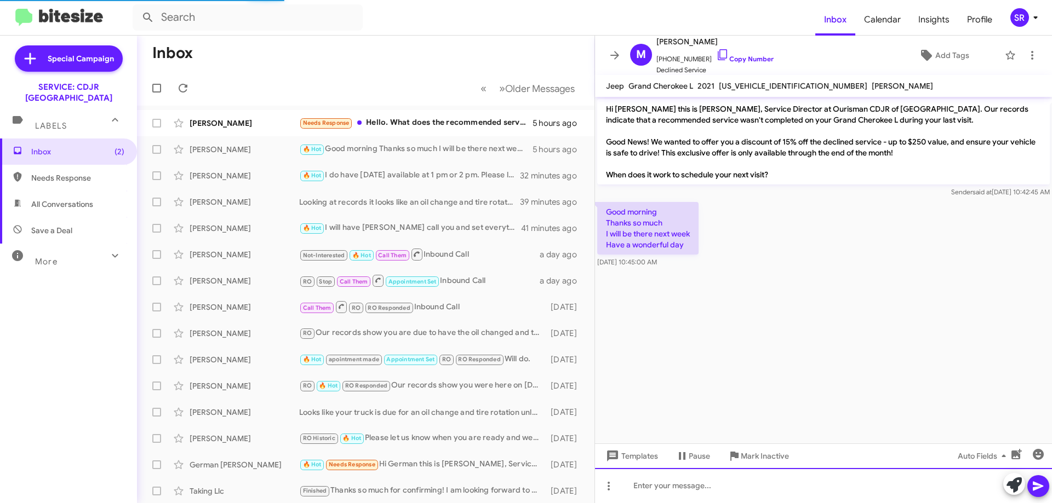
click at [659, 485] on div at bounding box center [823, 485] width 457 height 35
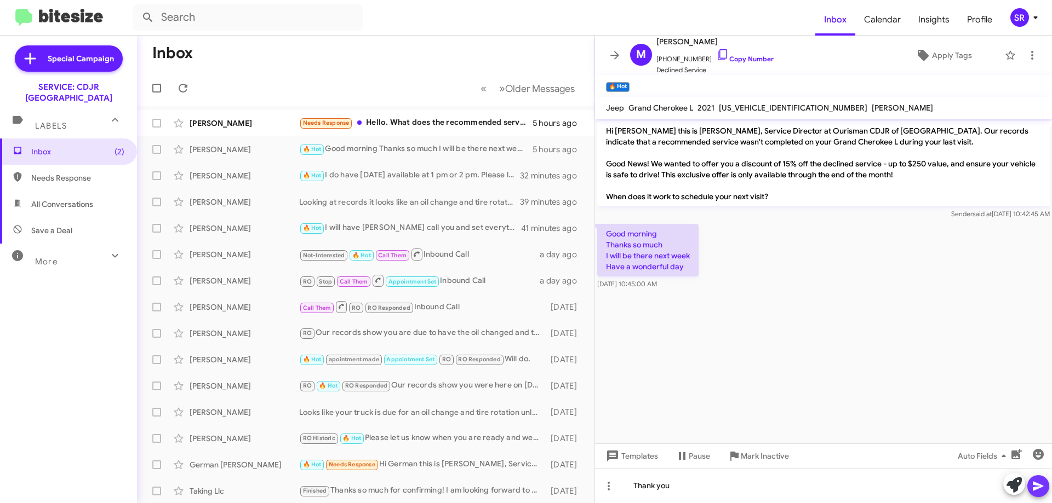
click at [1033, 481] on icon at bounding box center [1038, 486] width 13 height 13
click at [1027, 58] on icon at bounding box center [1032, 55] width 13 height 13
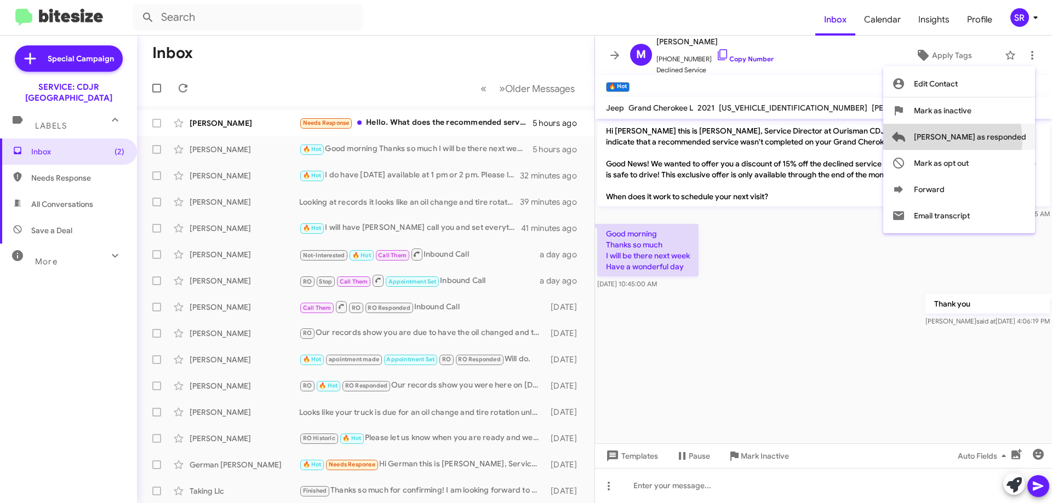
click at [996, 140] on span "[PERSON_NAME] as responded" at bounding box center [970, 137] width 112 height 26
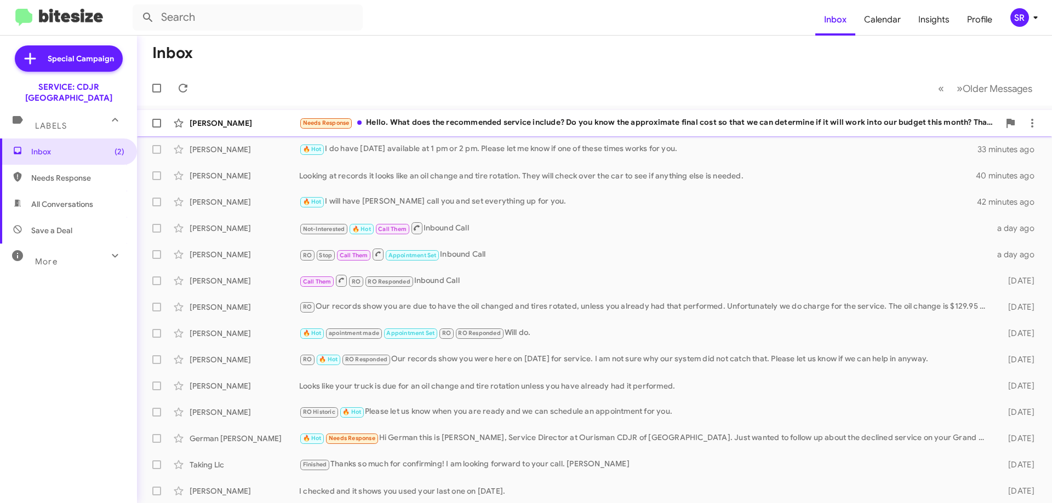
click at [500, 127] on div "Needs Response Hello. What does the recommended service include? Do you know th…" at bounding box center [649, 123] width 700 height 13
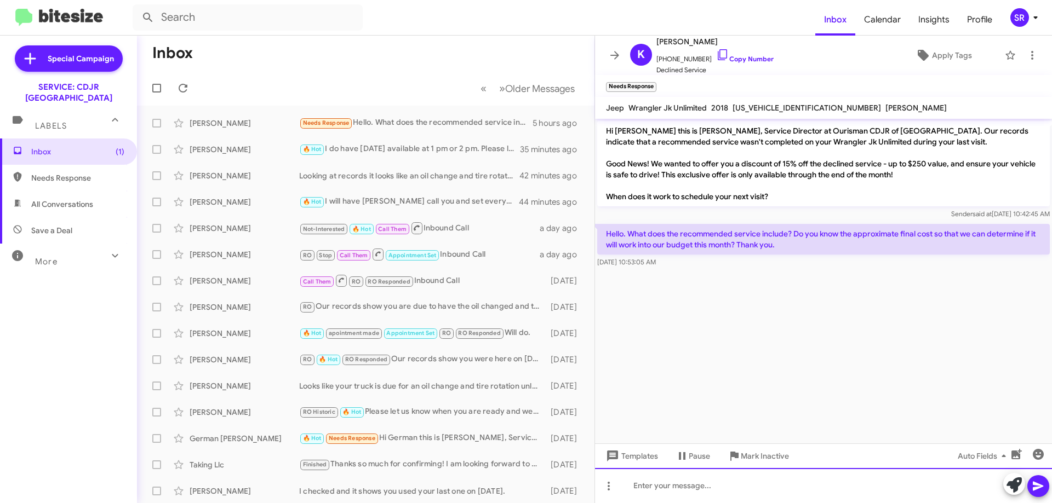
click at [683, 491] on div at bounding box center [823, 485] width 457 height 35
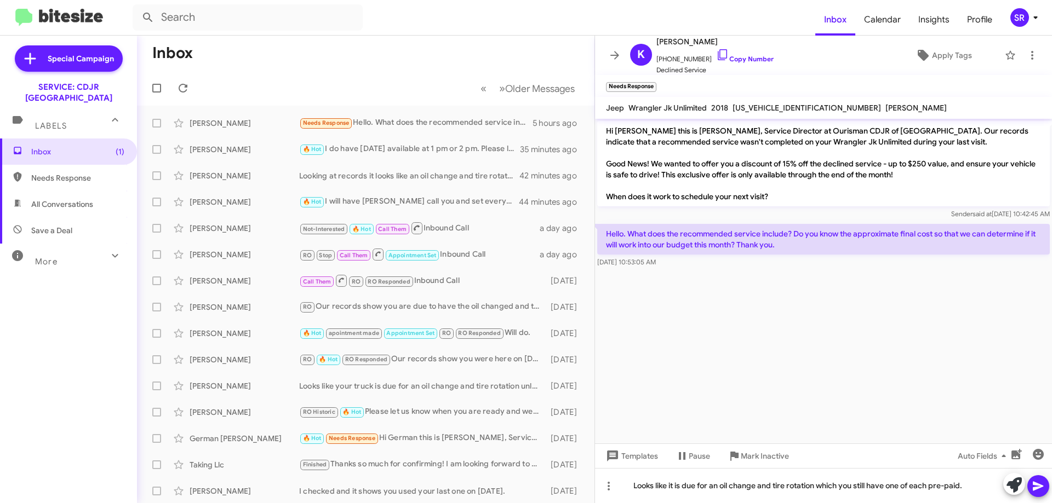
click at [1034, 484] on icon at bounding box center [1038, 486] width 10 height 9
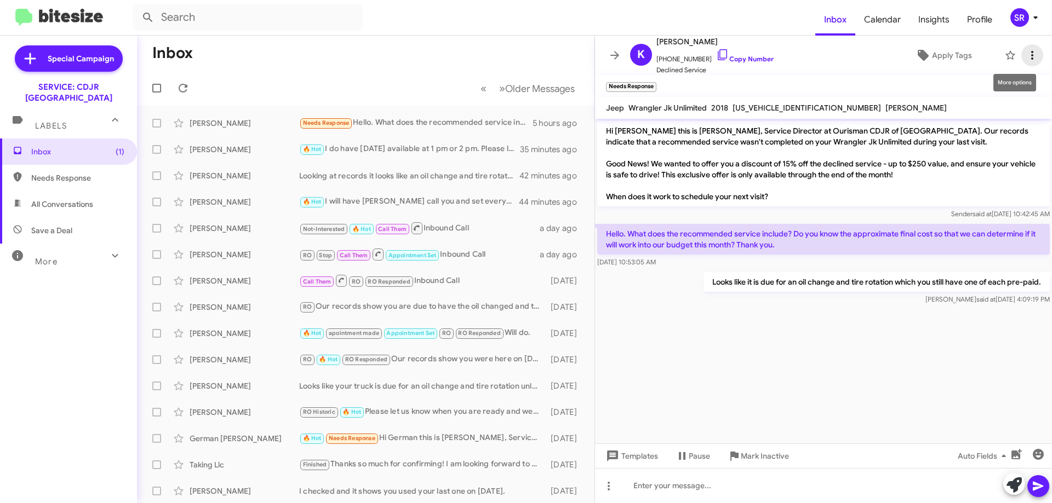
click at [1026, 53] on icon at bounding box center [1032, 55] width 13 height 13
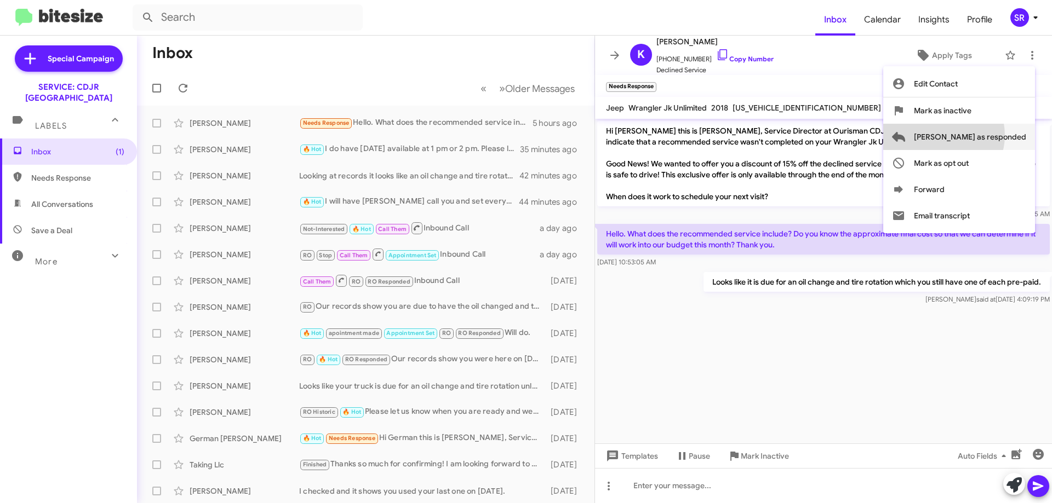
click at [987, 135] on span "[PERSON_NAME] as responded" at bounding box center [970, 137] width 112 height 26
